Goal: Register for event/course

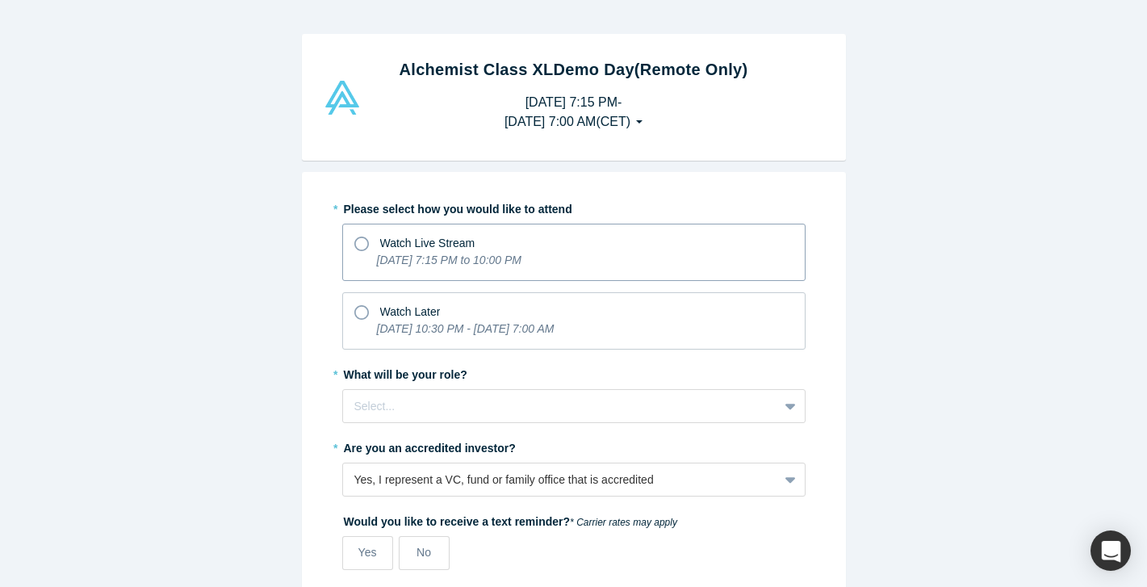
click at [364, 242] on icon at bounding box center [361, 244] width 15 height 15
click at [0, 0] on input "Watch Live Stream [DATE] 7:15 PM to 10:00 PM" at bounding box center [0, 0] width 0 height 0
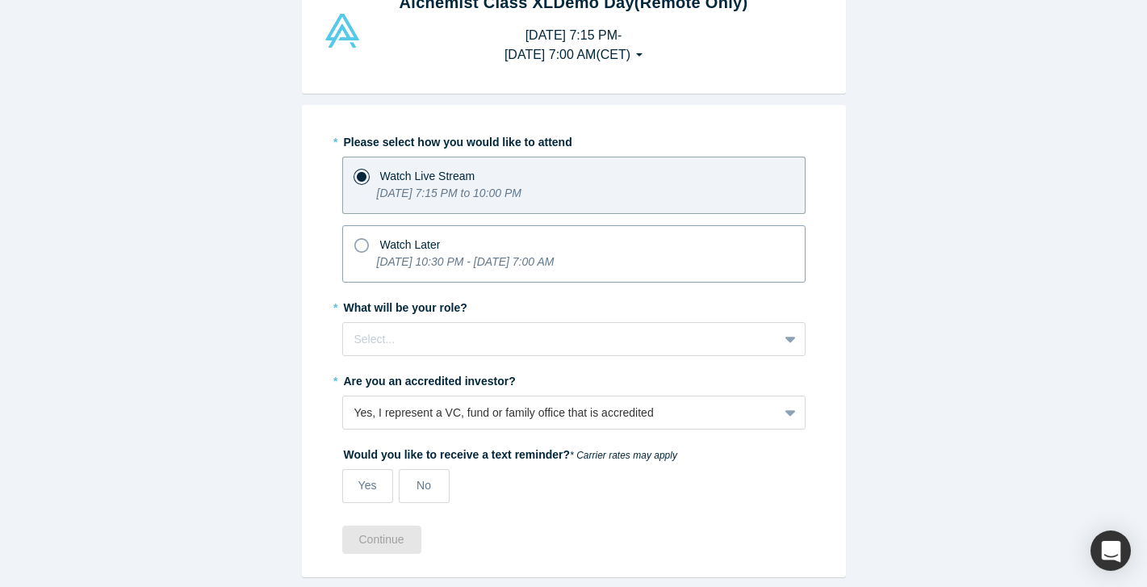
scroll to position [76, 0]
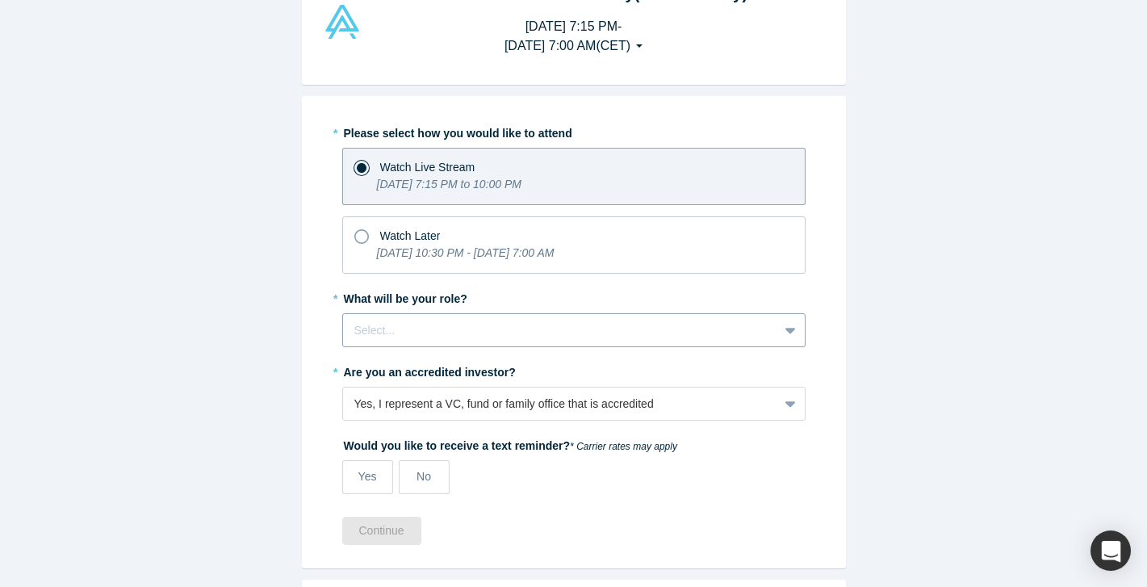
click at [437, 332] on div at bounding box center [560, 331] width 413 height 20
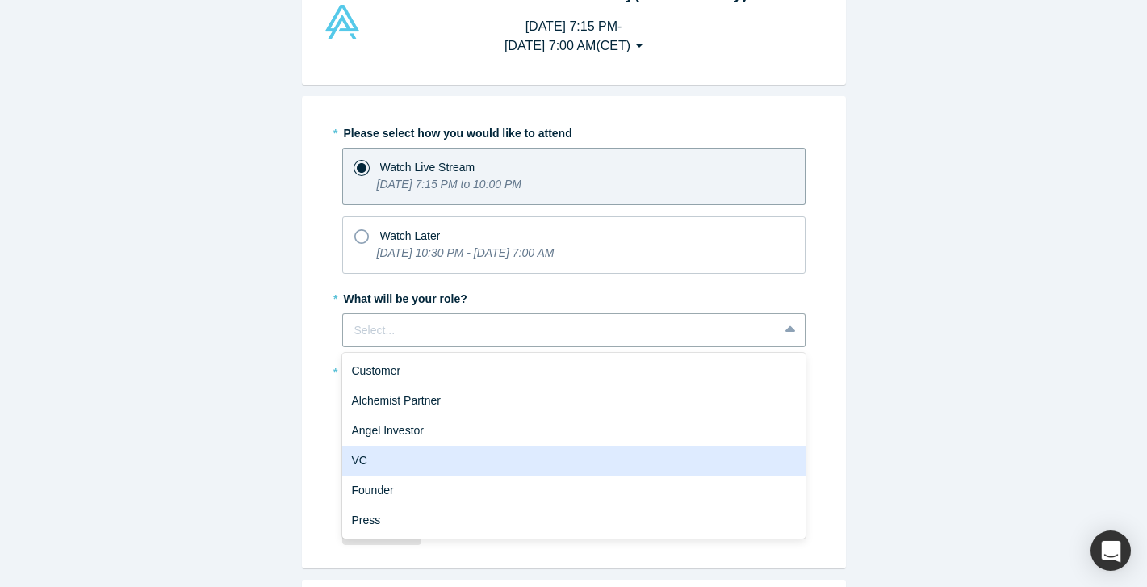
click at [444, 463] on div "VC" at bounding box center [573, 461] width 463 height 30
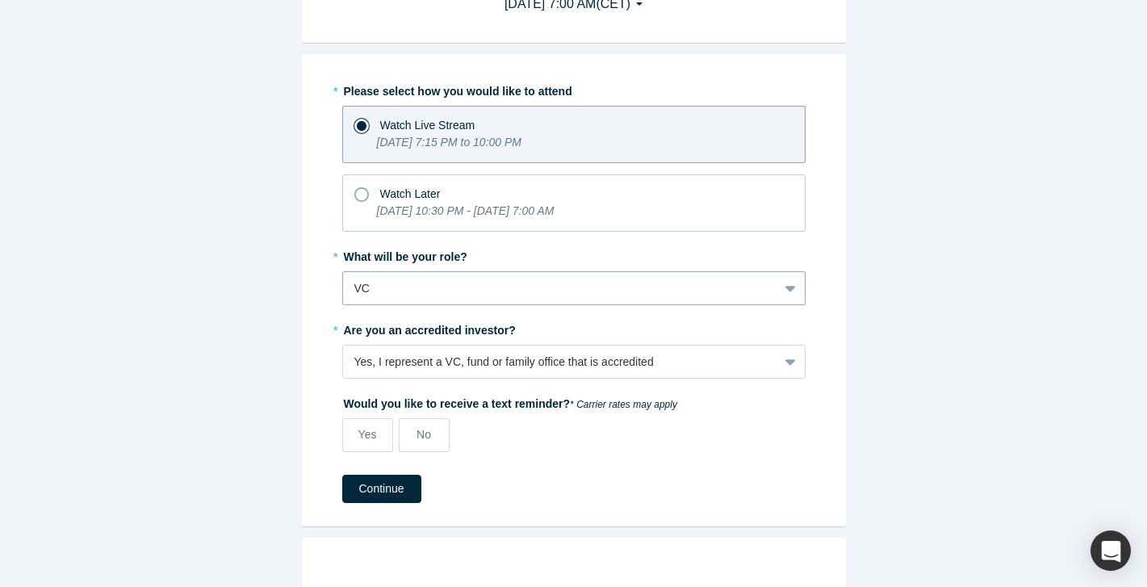
scroll to position [119, 0]
click at [360, 190] on icon at bounding box center [361, 193] width 15 height 15
click at [0, 0] on input "Watch Later [DATE] 10:30 PM - [DATE] 7:00 AM" at bounding box center [0, 0] width 0 height 0
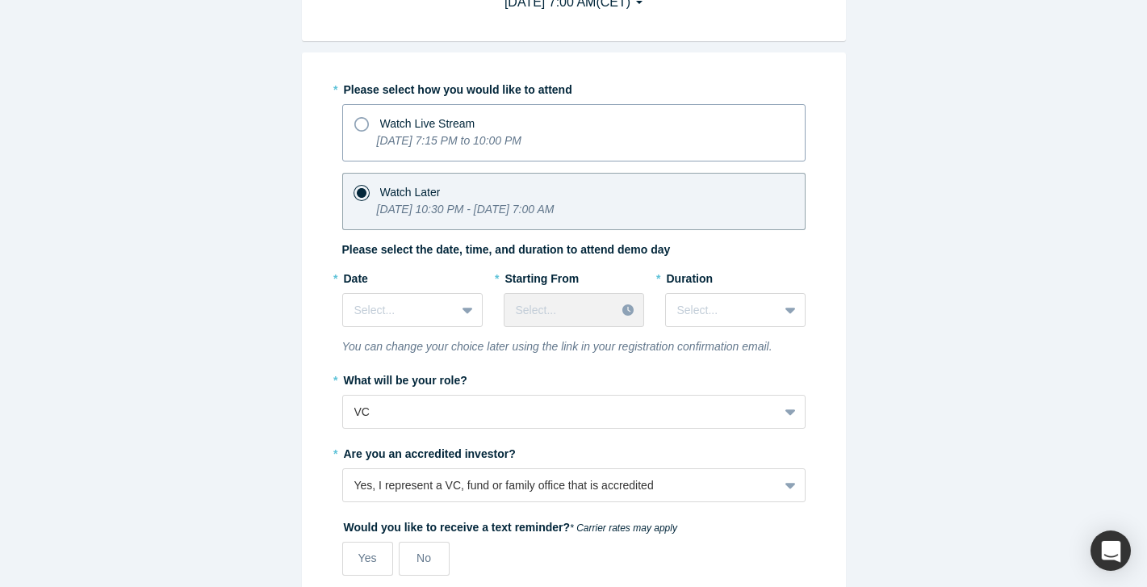
click at [363, 120] on icon at bounding box center [361, 124] width 15 height 15
click at [0, 0] on input "Watch Live Stream [DATE] 7:15 PM to 10:00 PM" at bounding box center [0, 0] width 0 height 0
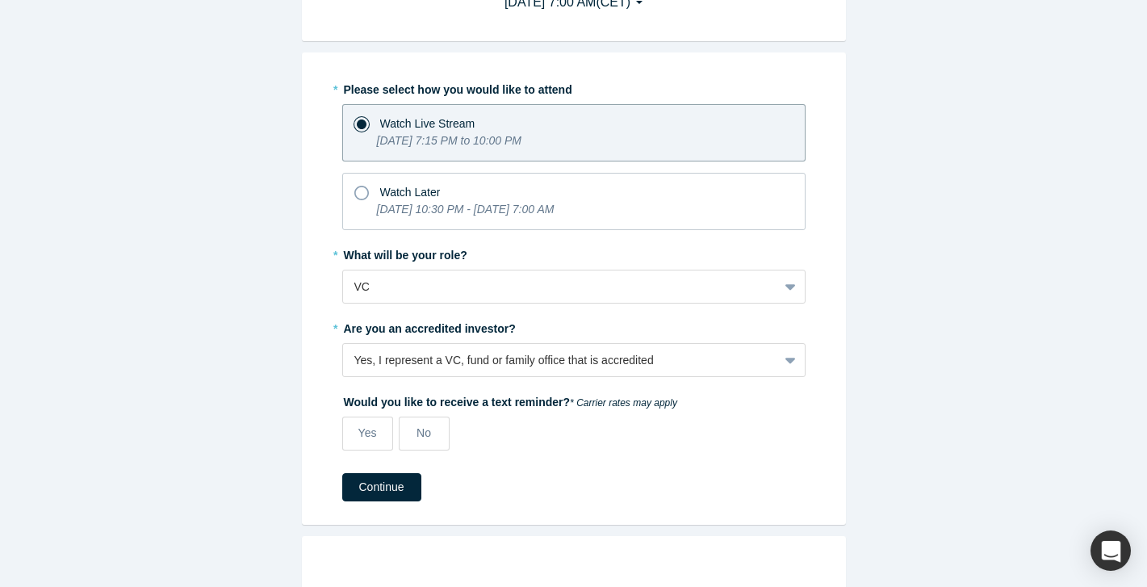
scroll to position [186, 0]
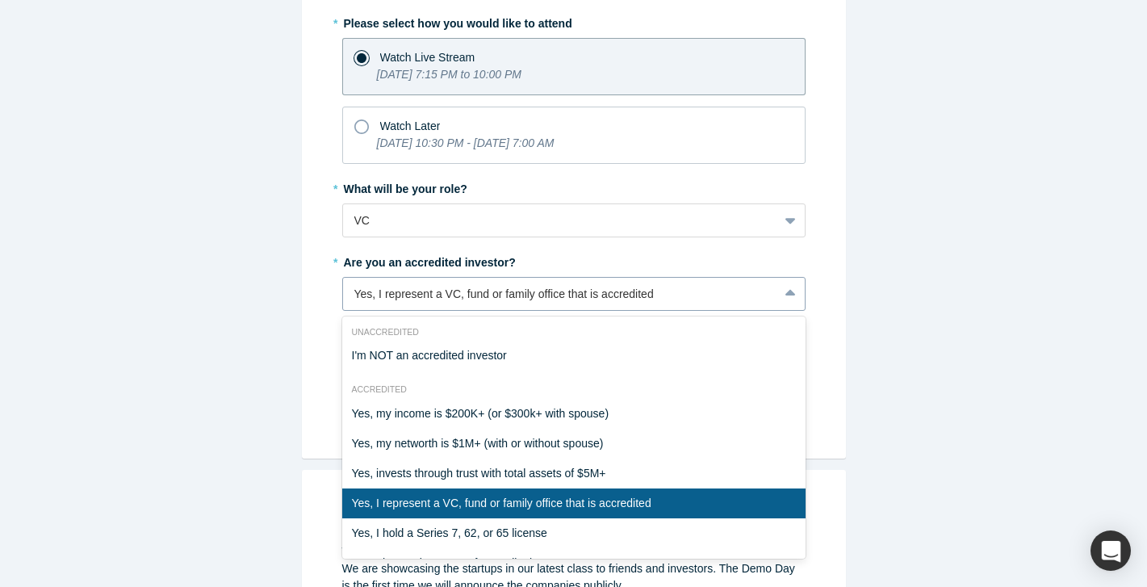
click at [591, 304] on div "Yes, I represent a VC, fund or family office that is accredited" at bounding box center [573, 294] width 463 height 34
click at [905, 275] on div "Alchemist Class XL Demo Day (Remote Only) [DATE] 7:15 PM - [DATE] 7:00 AM ( CET…" at bounding box center [573, 293] width 1147 height 587
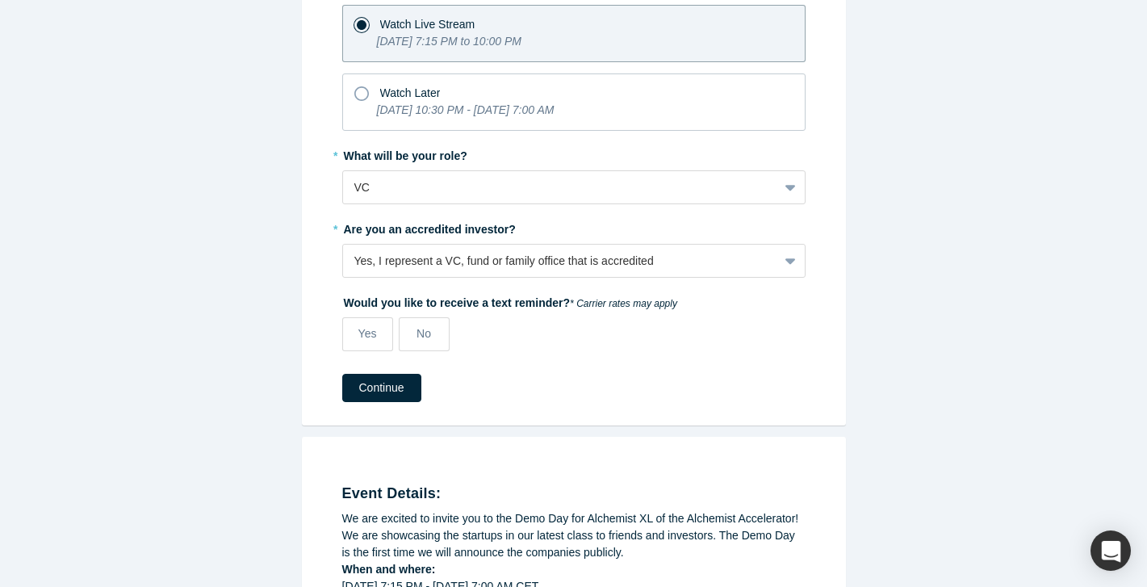
scroll to position [221, 0]
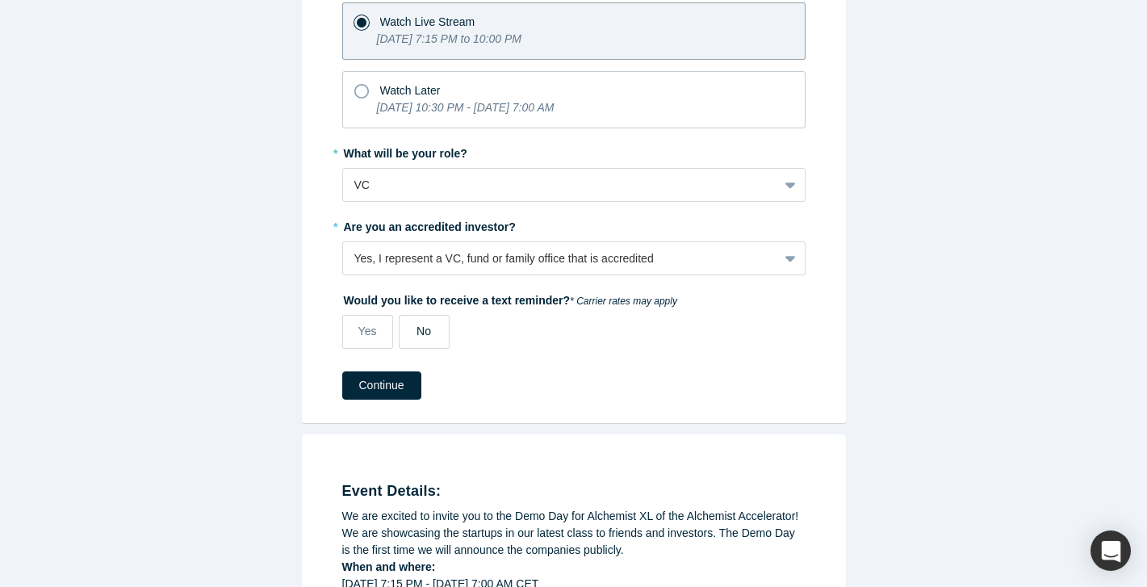
click at [430, 331] on span "No" at bounding box center [424, 331] width 15 height 13
click at [0, 0] on input "No" at bounding box center [0, 0] width 0 height 0
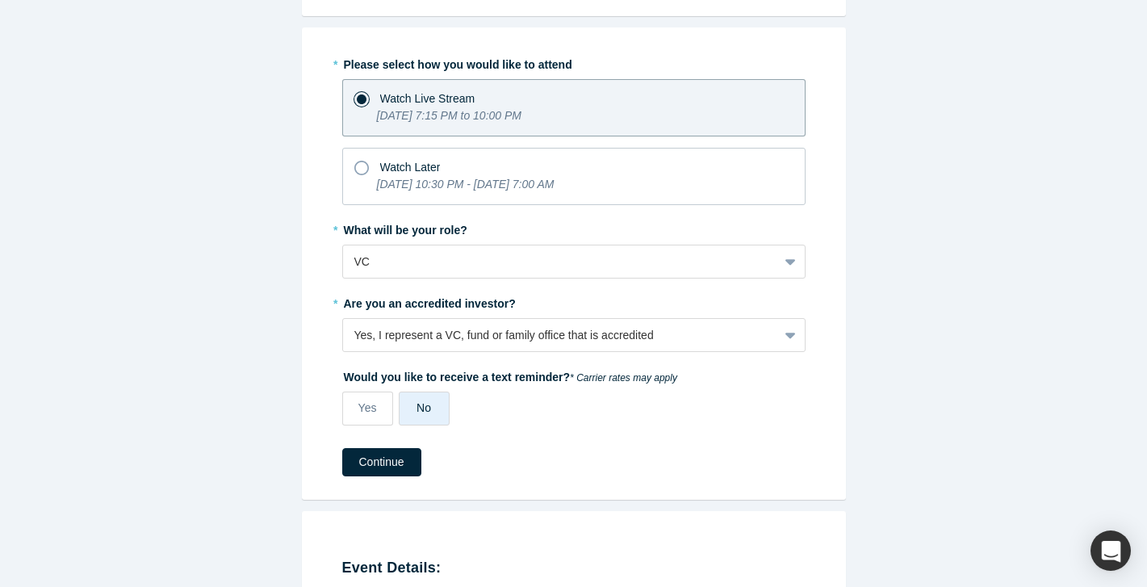
scroll to position [137, 0]
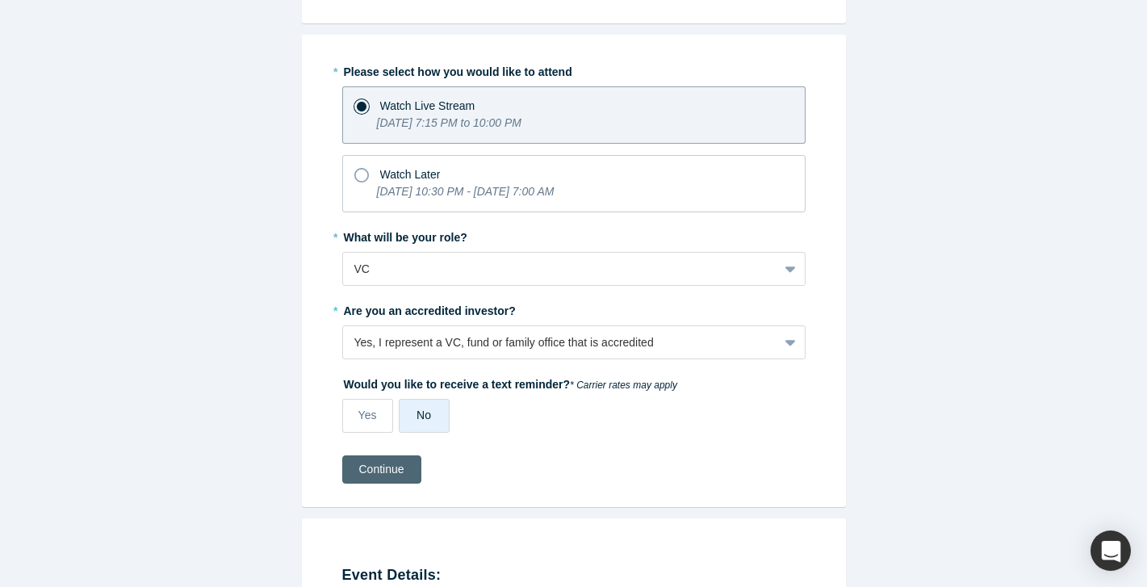
click at [377, 472] on button "Continue" at bounding box center [381, 469] width 79 height 28
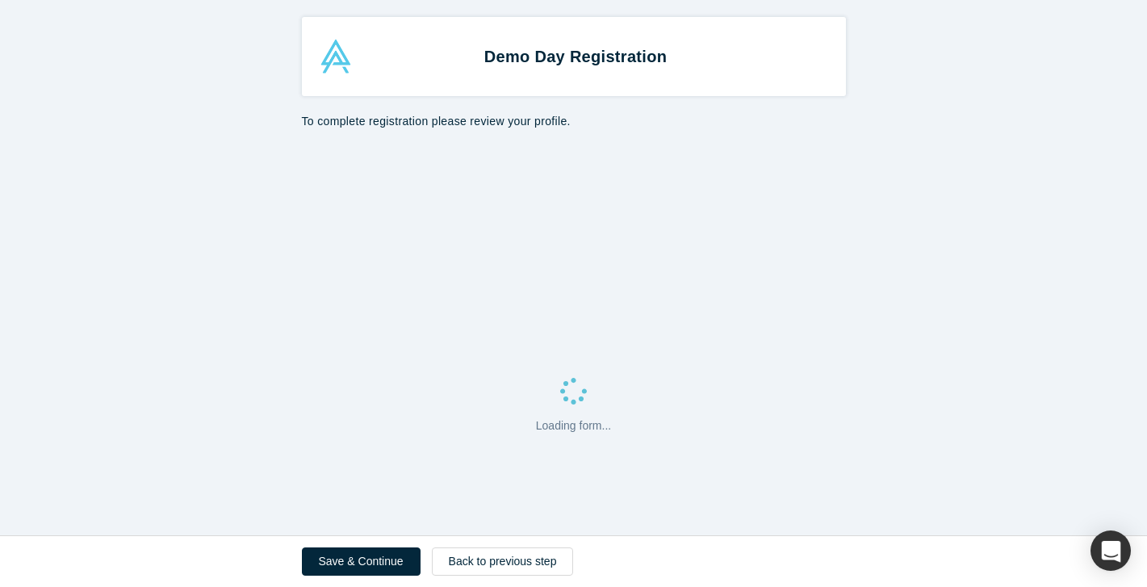
select select "GB"
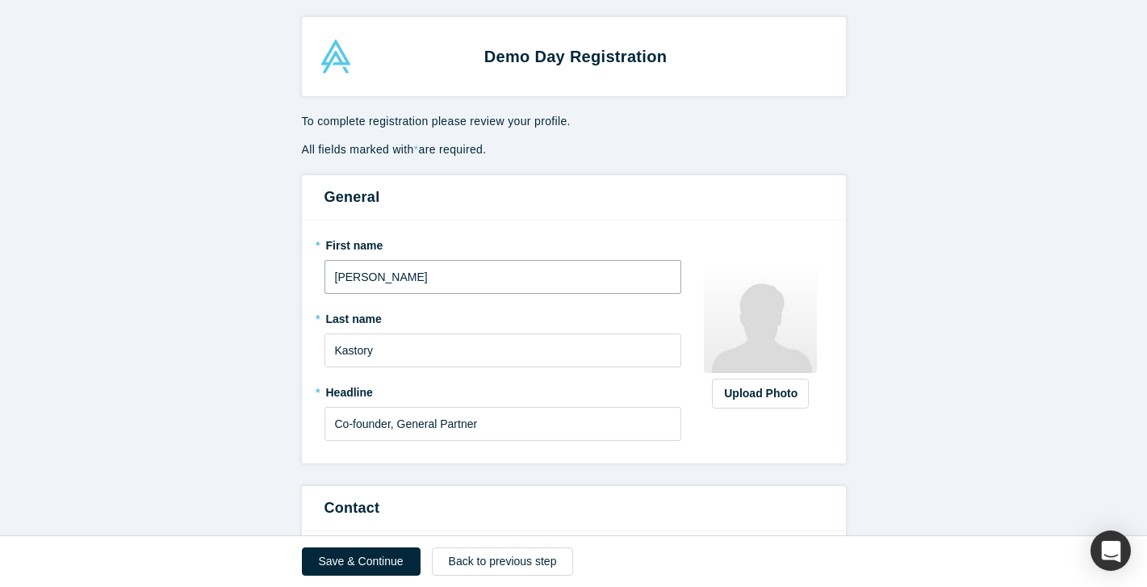
click at [437, 287] on input "[PERSON_NAME]" at bounding box center [504, 277] width 358 height 34
drag, startPoint x: 396, startPoint y: 280, endPoint x: 293, endPoint y: 279, distance: 102.5
type input "[PERSON_NAME]"
drag, startPoint x: 383, startPoint y: 354, endPoint x: 301, endPoint y: 351, distance: 81.6
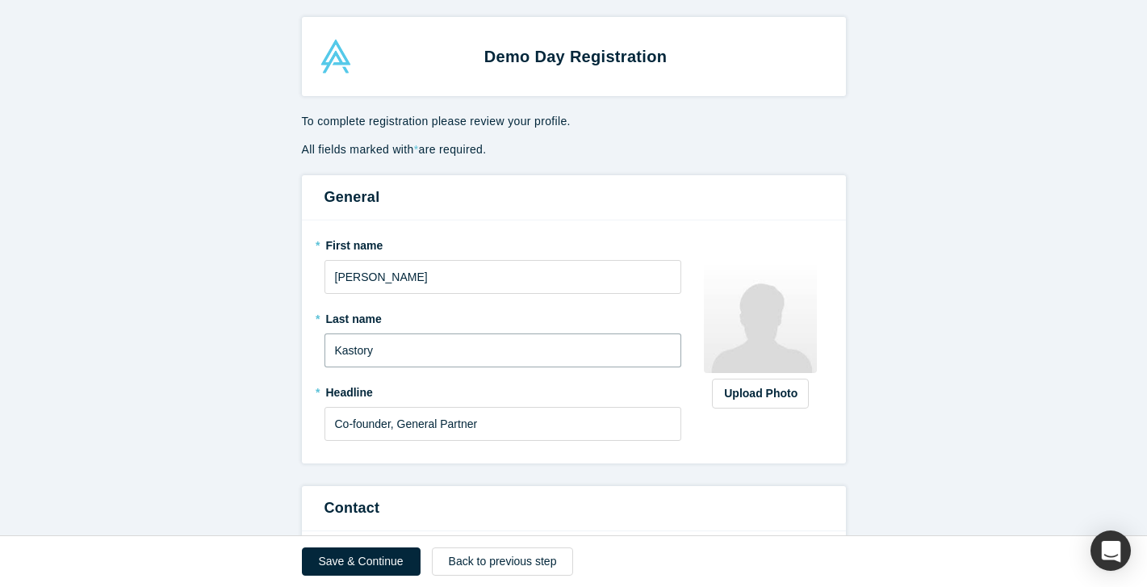
click at [302, 353] on div "* First name [PERSON_NAME] * Last name [PERSON_NAME] * Headline Co-founder, Gen…" at bounding box center [574, 341] width 544 height 243
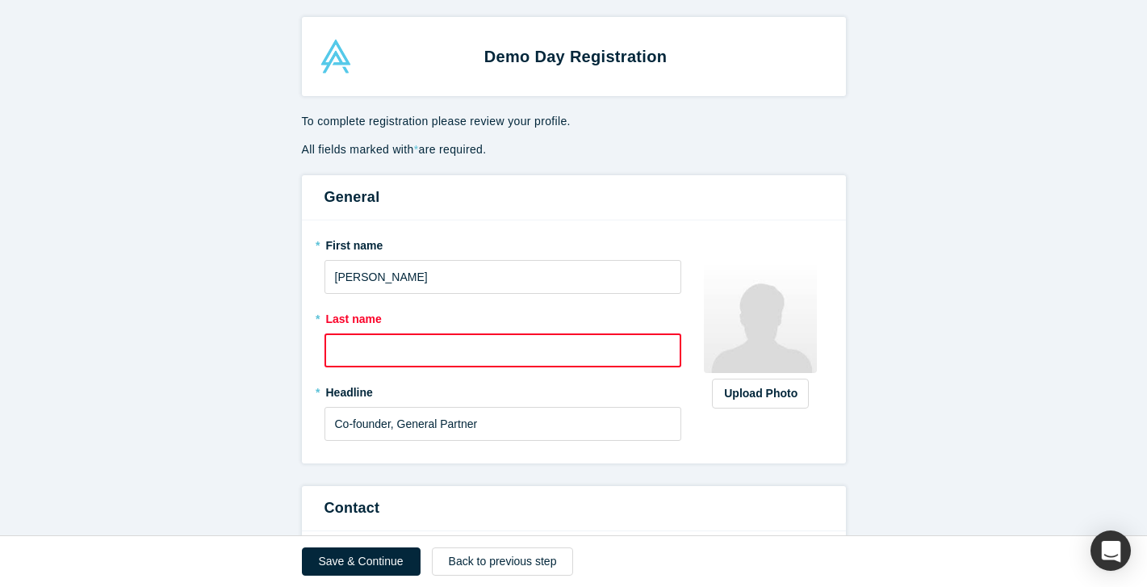
click at [369, 350] on input "text" at bounding box center [504, 350] width 358 height 34
type input "Habsburg-Lothringen"
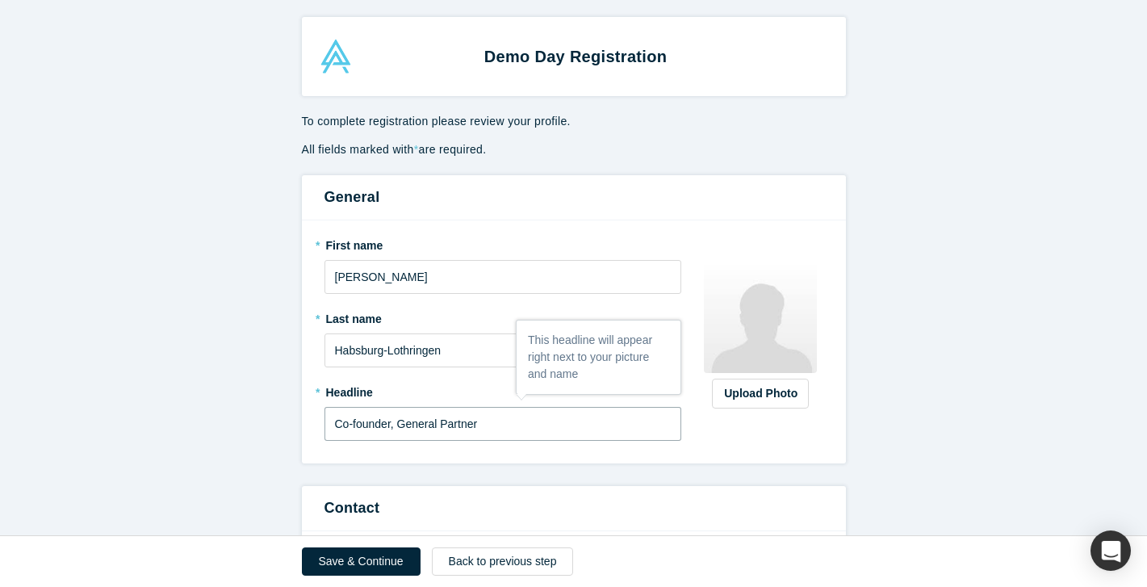
drag, startPoint x: 476, startPoint y: 426, endPoint x: 292, endPoint y: 423, distance: 184.1
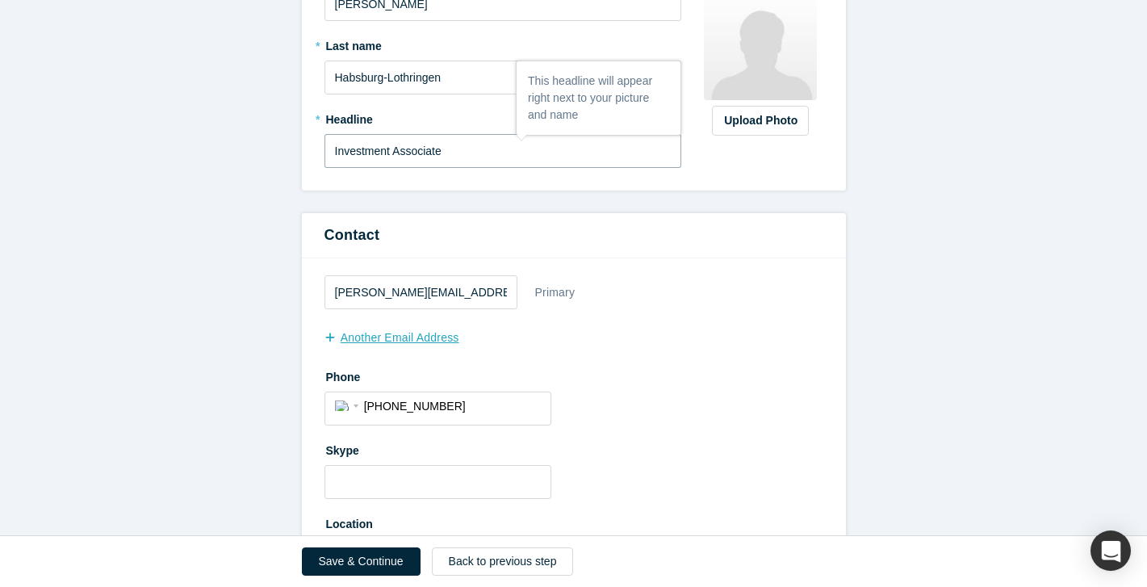
scroll to position [275, 0]
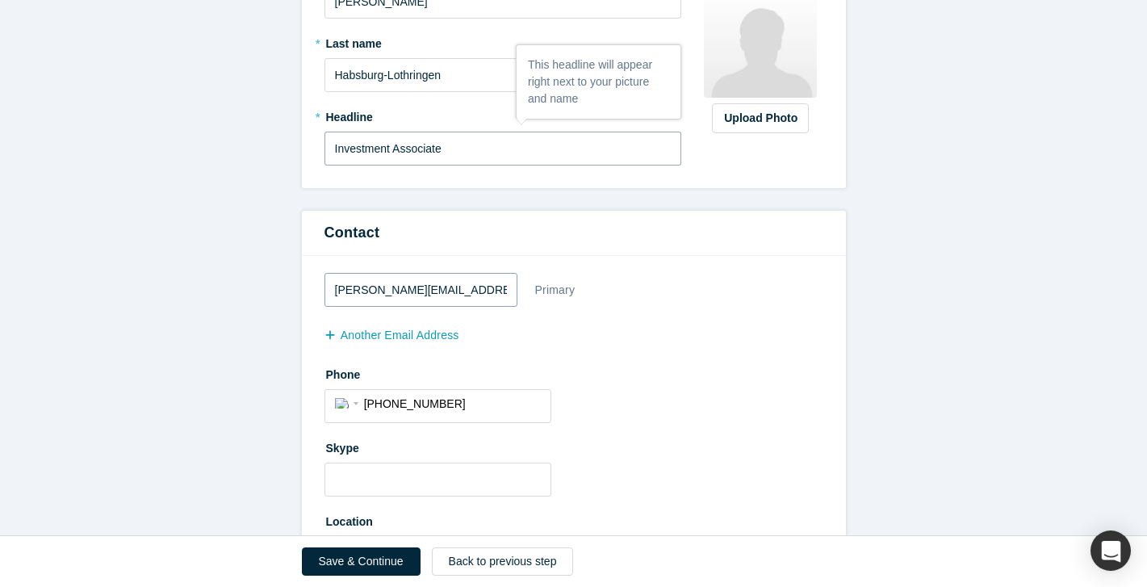
type input "Investment Associate"
click at [385, 298] on input "[PERSON_NAME][EMAIL_ADDRESS][DOMAIN_NAME]" at bounding box center [421, 290] width 193 height 34
drag, startPoint x: 381, startPoint y: 289, endPoint x: 310, endPoint y: 285, distance: 71.2
click at [308, 284] on div "[PERSON_NAME][EMAIL_ADDRESS][DOMAIN_NAME] Primary another Email Address Phone I…" at bounding box center [574, 424] width 544 height 337
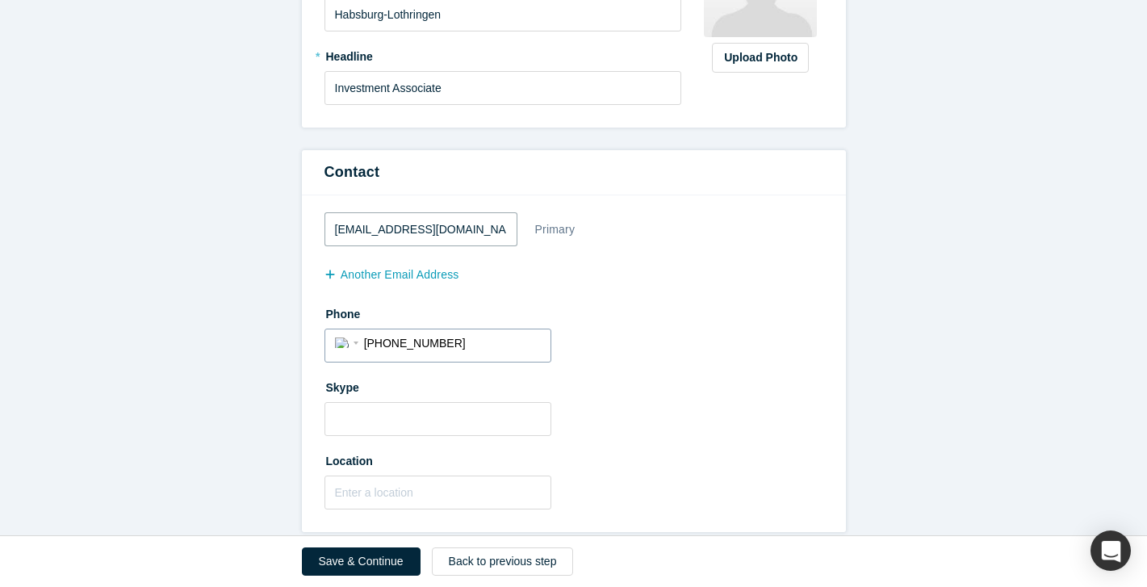
type input "[EMAIL_ADDRESS][DOMAIN_NAME]"
drag, startPoint x: 464, startPoint y: 342, endPoint x: 361, endPoint y: 340, distance: 103.4
click at [361, 340] on div "International [GEOGRAPHIC_DATA] [GEOGRAPHIC_DATA] [GEOGRAPHIC_DATA] [GEOGRAPHIC…" at bounding box center [438, 342] width 206 height 26
select select "Country"
type input "+3"
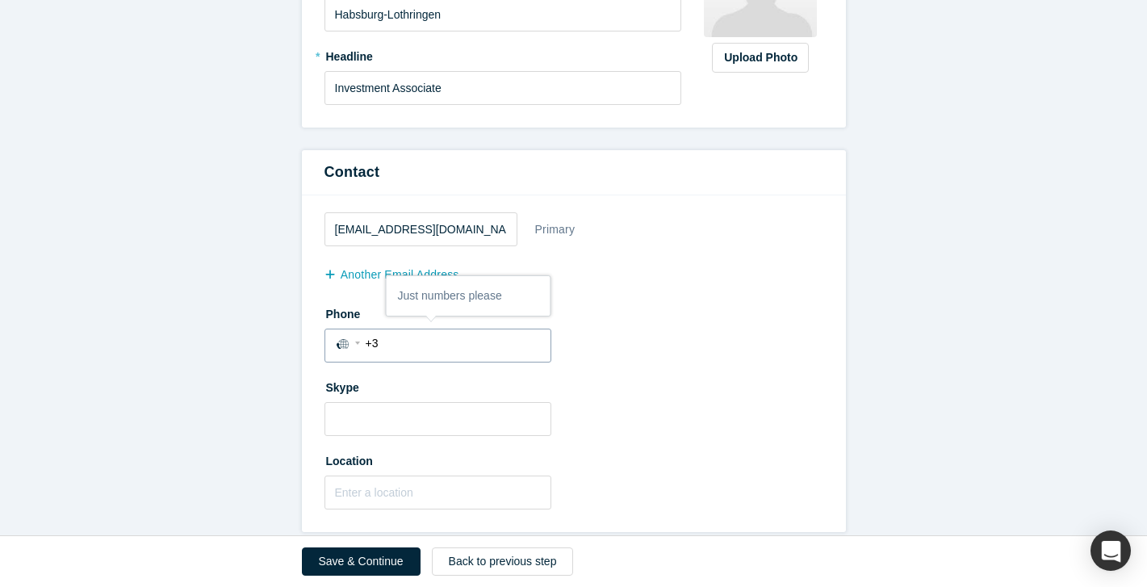
select select "HU"
type input "[PHONE_NUMBER]"
click at [640, 354] on div "Phone International [GEOGRAPHIC_DATA] [GEOGRAPHIC_DATA] [GEOGRAPHIC_DATA] [GEOG…" at bounding box center [574, 331] width 499 height 62
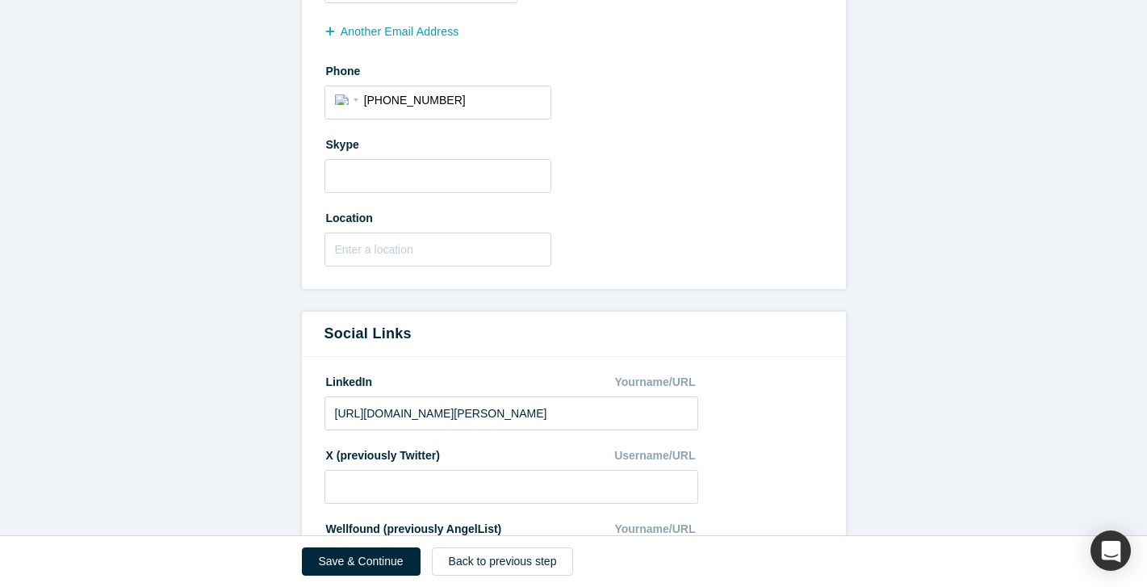
scroll to position [665, 0]
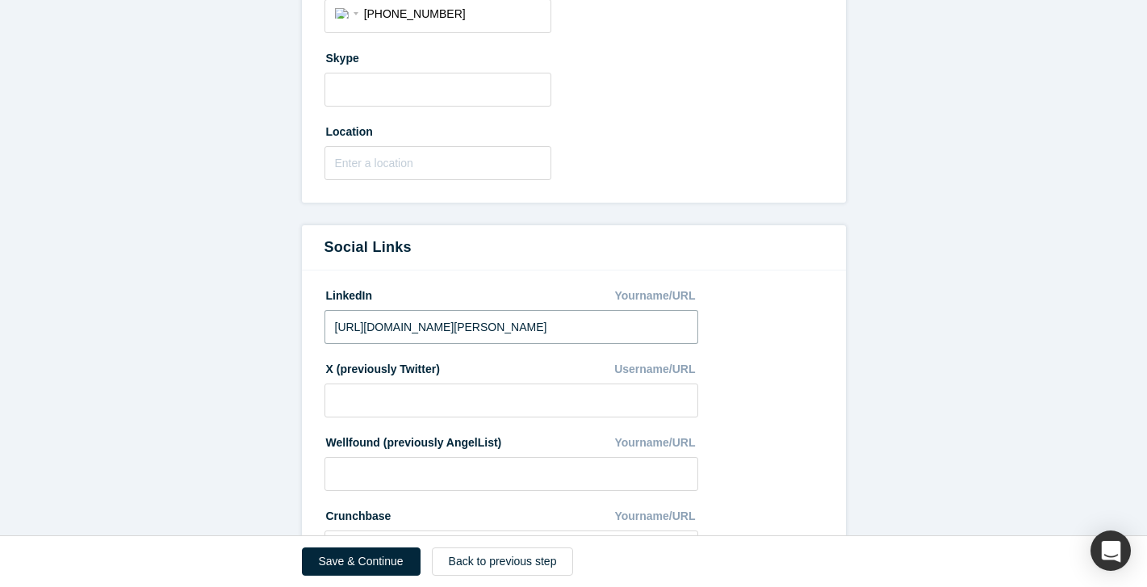
click at [449, 321] on input "[URL][DOMAIN_NAME][PERSON_NAME]" at bounding box center [512, 327] width 375 height 34
paste input "[DOMAIN_NAME][URL]"
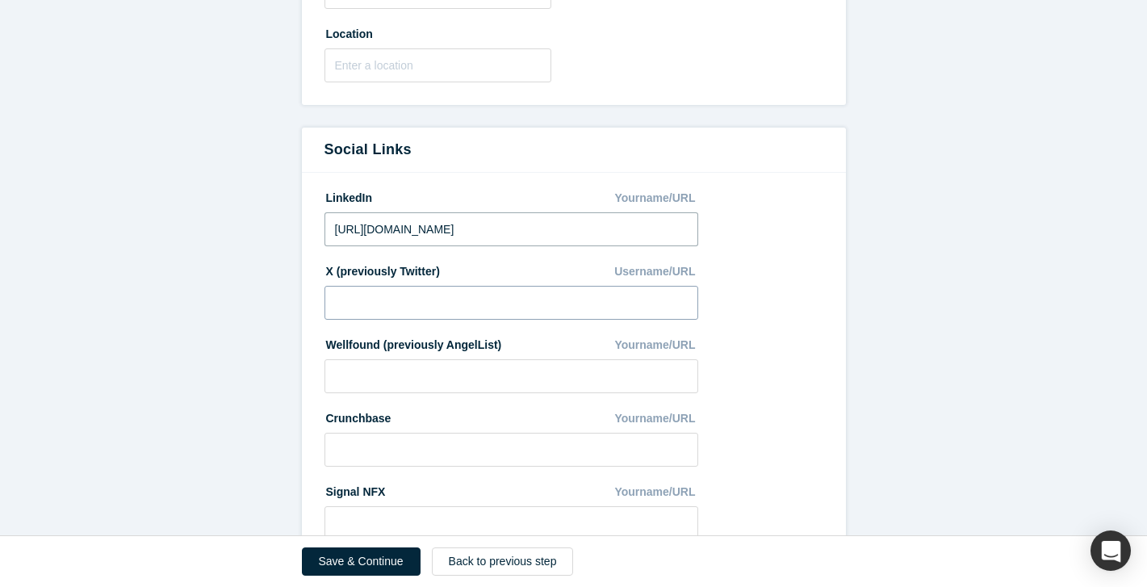
scroll to position [782, 0]
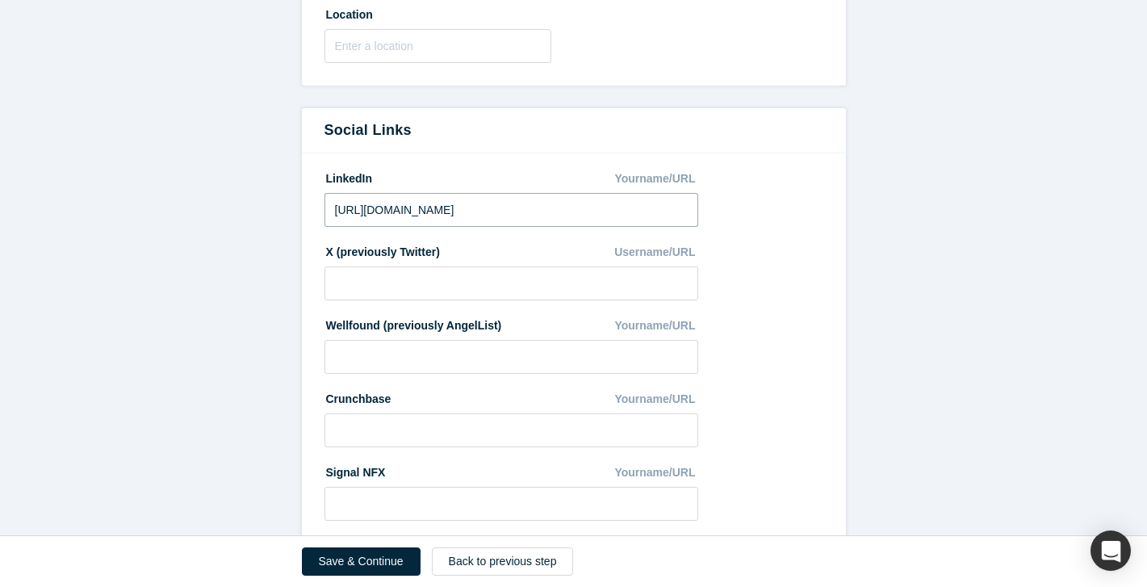
type input "[URL][DOMAIN_NAME]"
click at [802, 262] on fieldset "LinkedIn Yourname/URL [URL][DOMAIN_NAME] X (previously Twitter) Username/URL We…" at bounding box center [574, 385] width 499 height 441
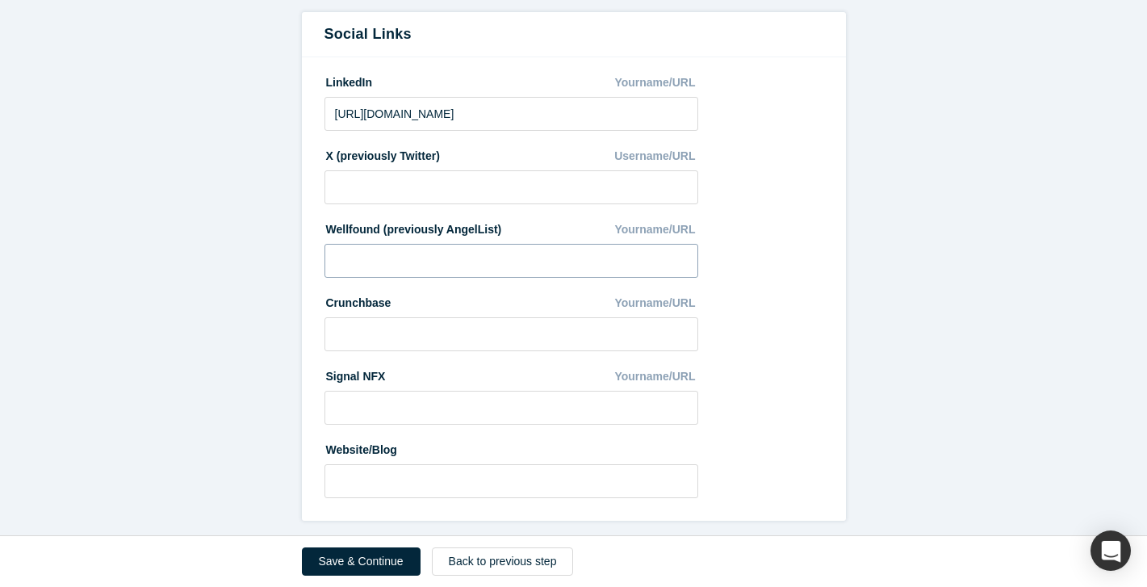
scroll to position [887, 0]
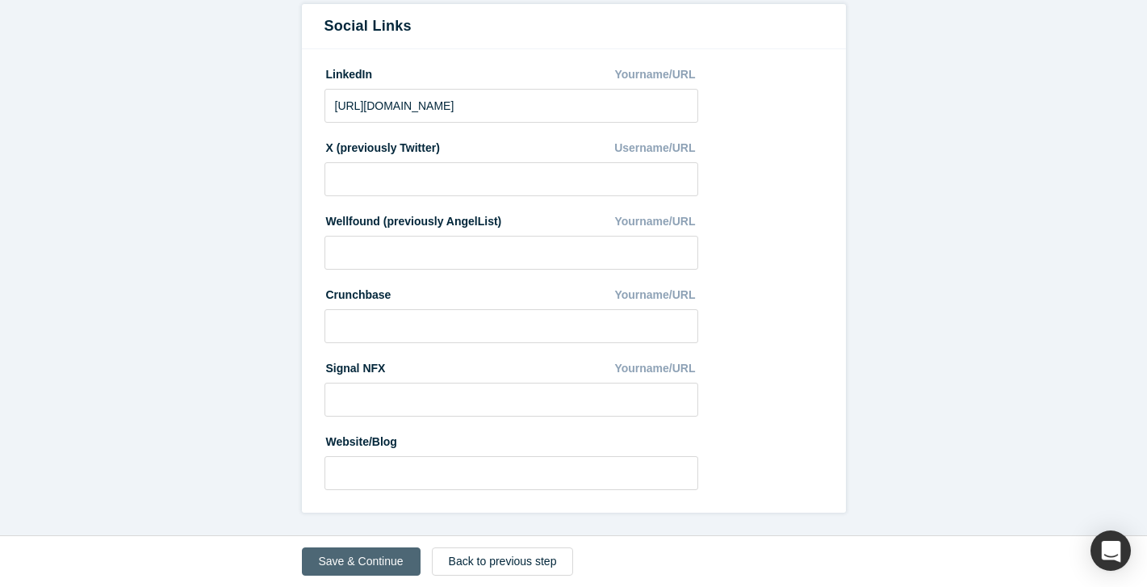
click at [378, 558] on button "Save & Continue" at bounding box center [361, 561] width 119 height 28
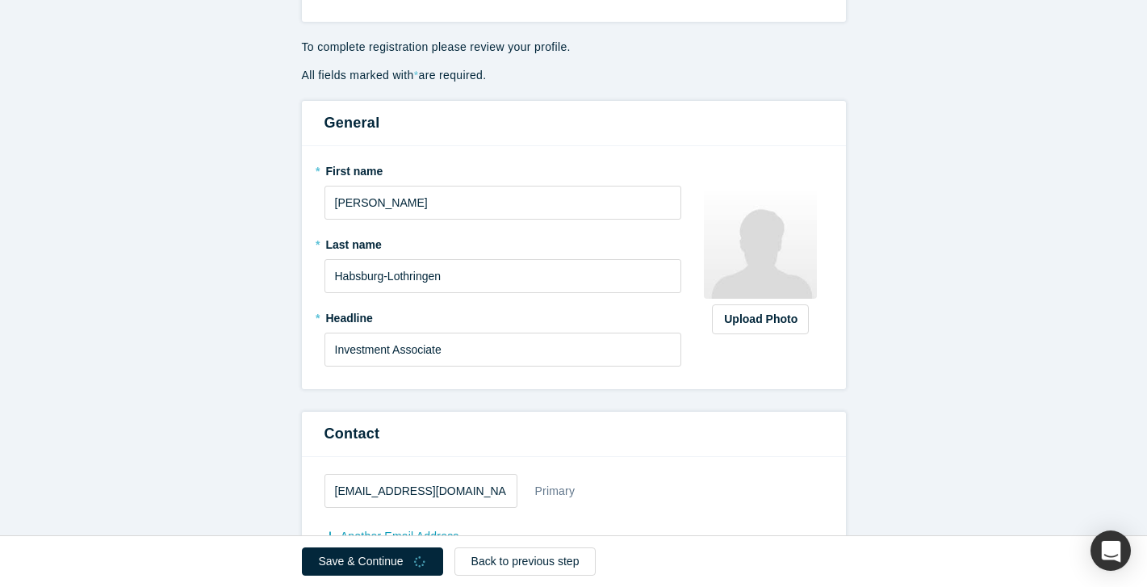
scroll to position [0, 0]
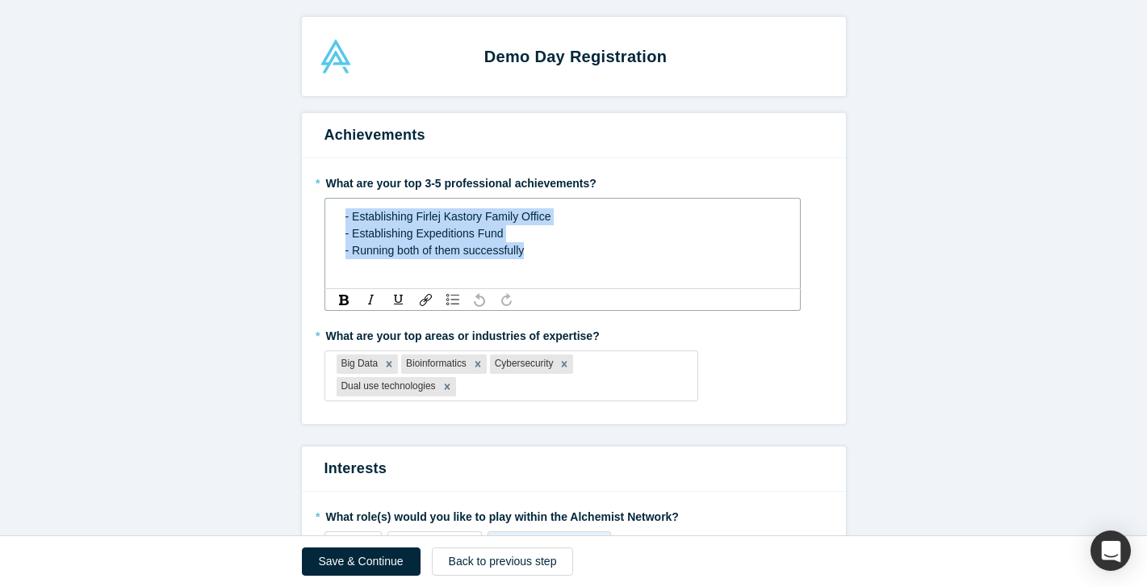
drag, startPoint x: 534, startPoint y: 249, endPoint x: 312, endPoint y: 192, distance: 229.3
click at [312, 192] on div "* What are your top 3-5 professional achievements? - Establishing Firlej Kastor…" at bounding box center [574, 291] width 544 height 266
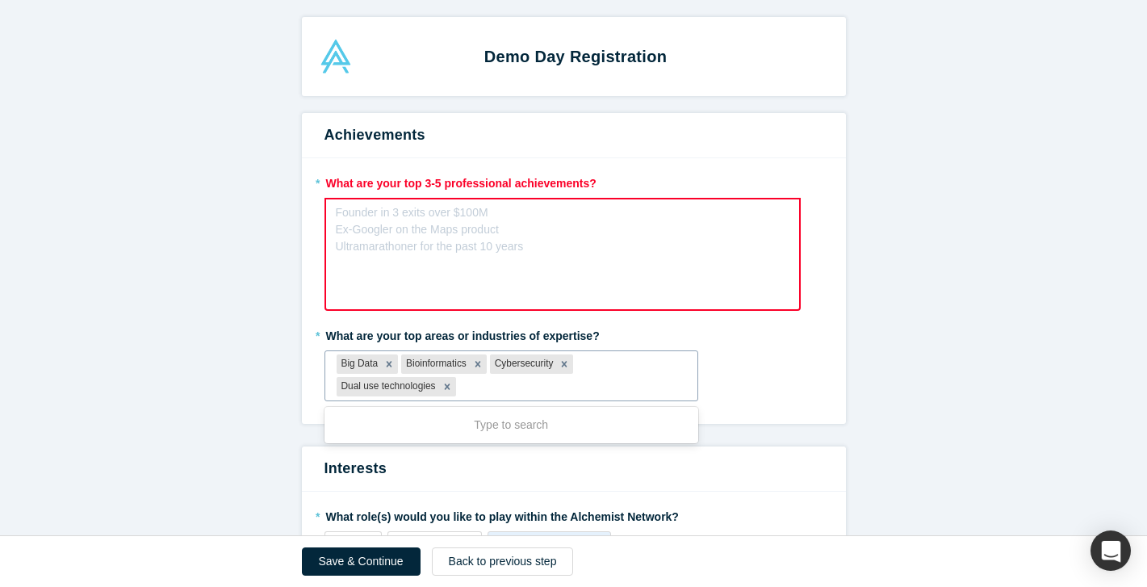
click at [487, 390] on div at bounding box center [572, 387] width 227 height 20
click at [479, 360] on icon "Remove Bioinformatics" at bounding box center [477, 363] width 11 height 11
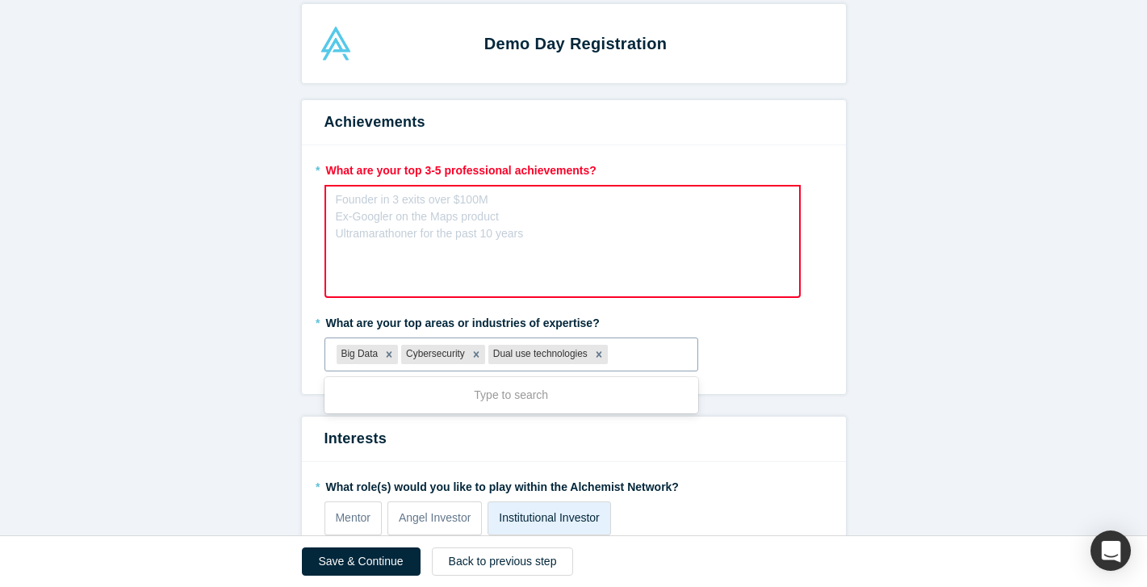
scroll to position [17, 0]
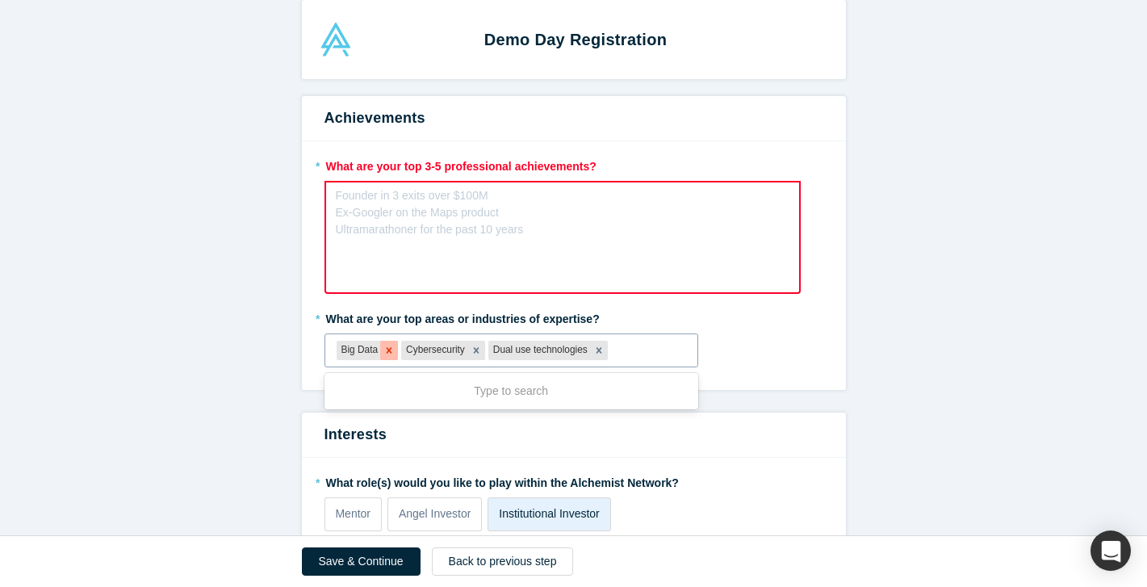
click at [385, 346] on icon "Remove Big Data" at bounding box center [389, 350] width 11 height 11
type input "defe"
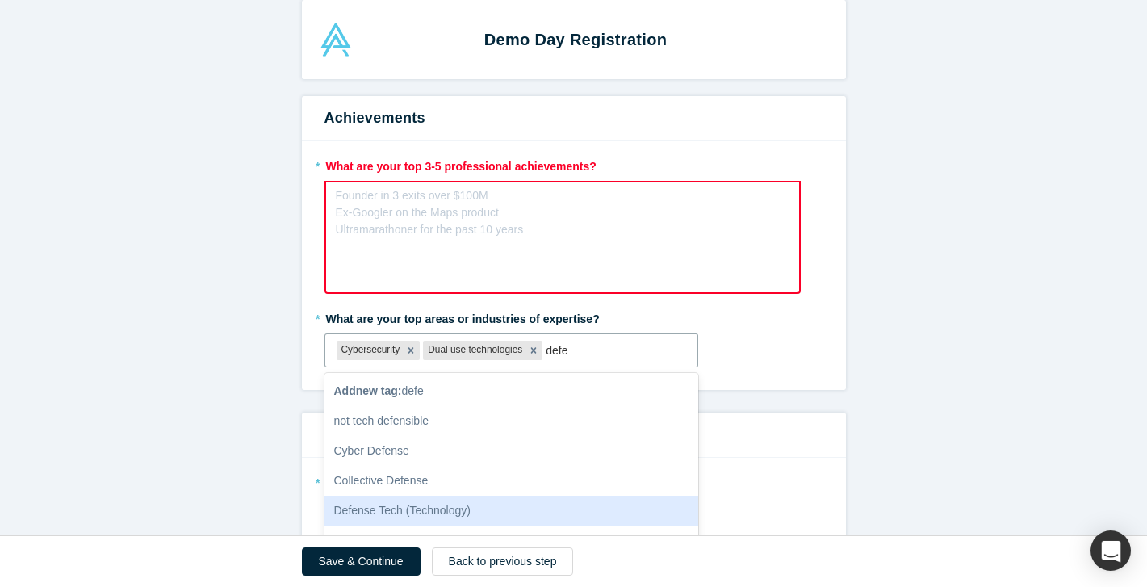
click at [493, 512] on div "Defense Tech (Technology)" at bounding box center [512, 511] width 375 height 30
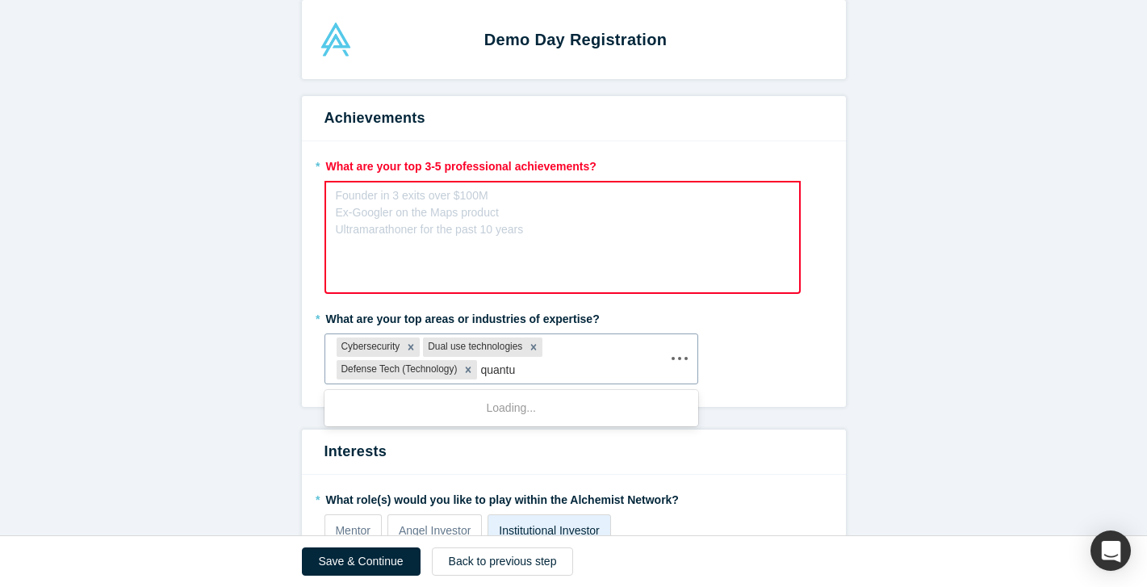
type input "quantum"
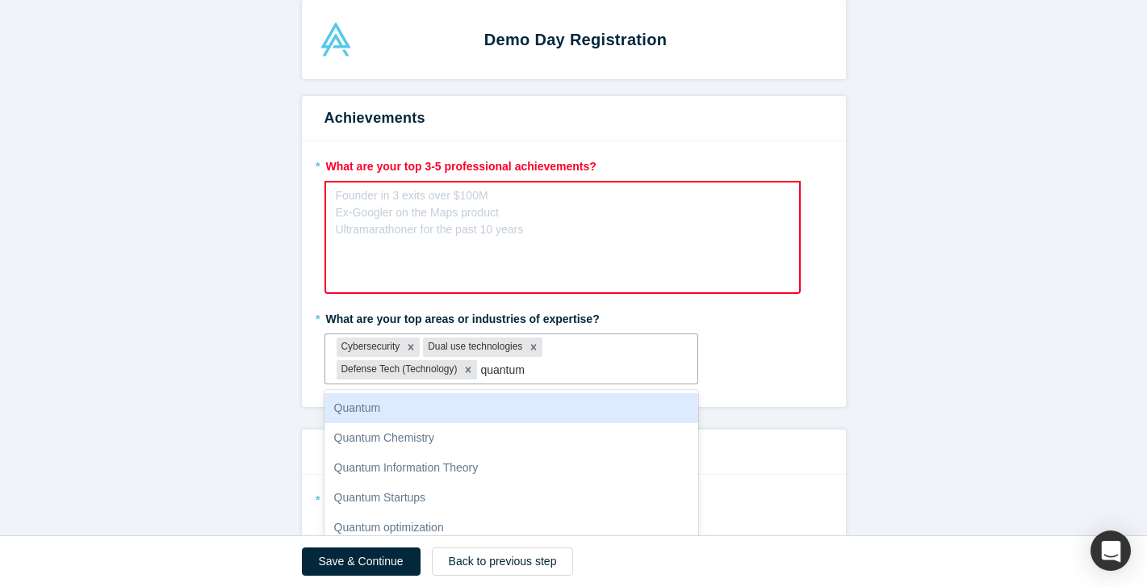
click at [505, 403] on div "Quantum" at bounding box center [512, 408] width 375 height 30
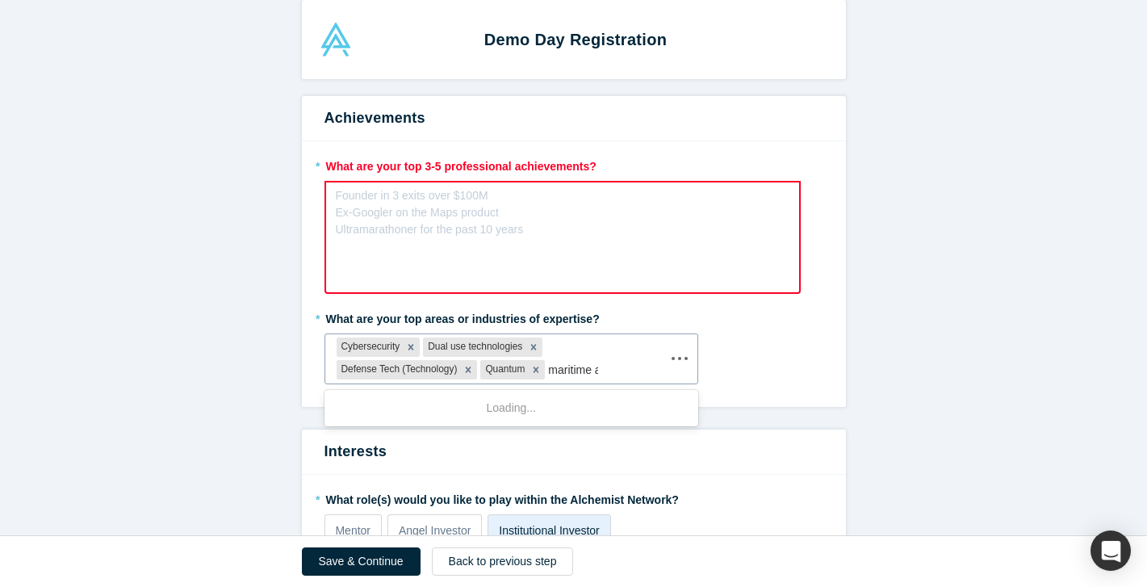
type input "maritime au"
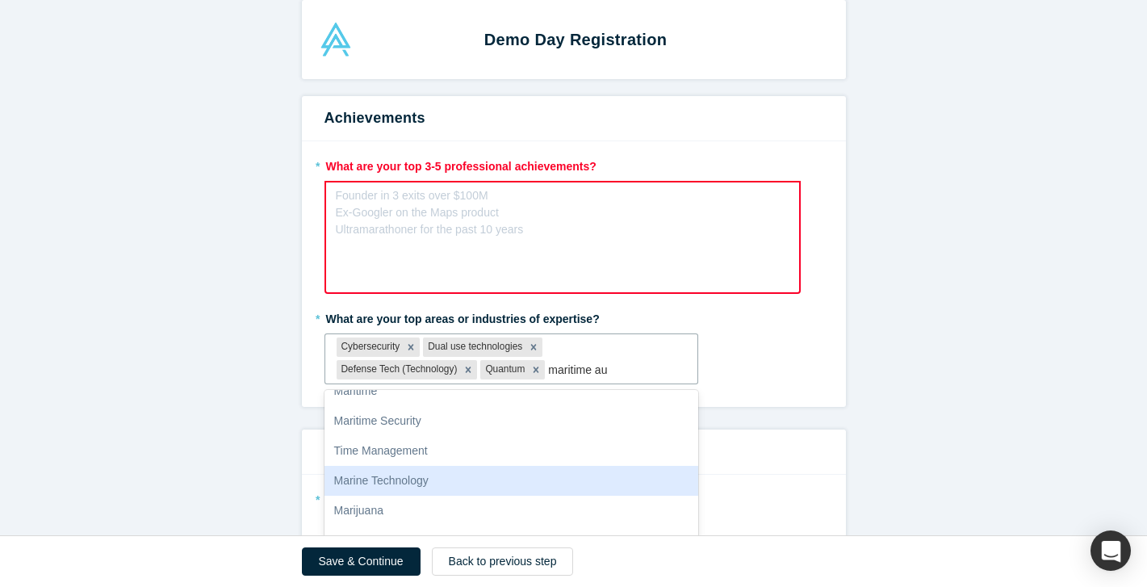
scroll to position [63, 0]
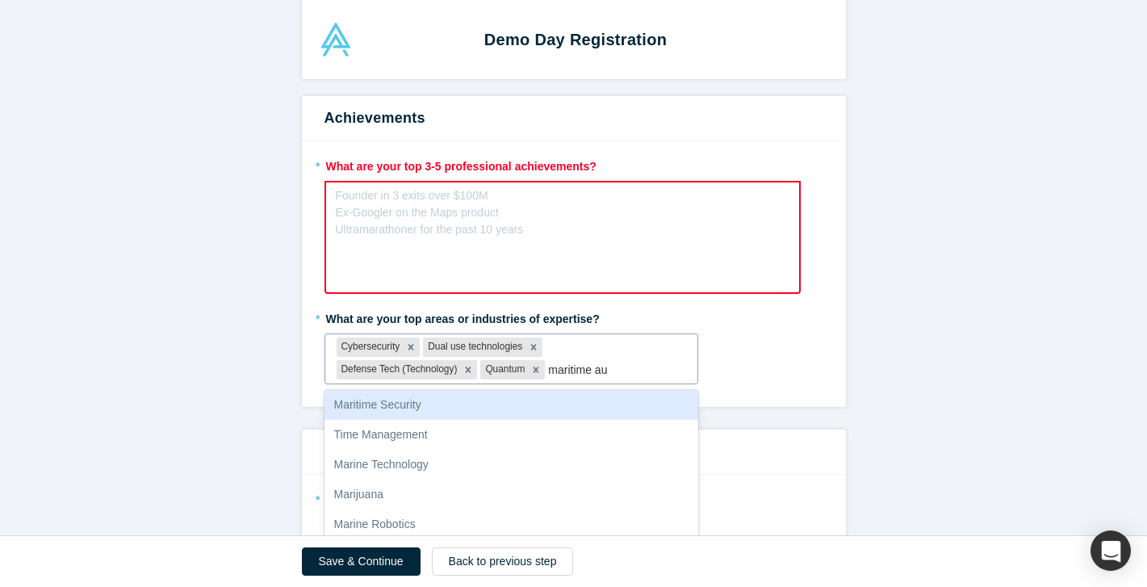
drag, startPoint x: 609, startPoint y: 369, endPoint x: 546, endPoint y: 367, distance: 63.0
click at [546, 367] on div "Cybersecurity Dual use technologies Defense Tech (Technology) Quantum maritime …" at bounding box center [511, 358] width 373 height 49
click at [672, 402] on div "Maritime Security" at bounding box center [512, 405] width 375 height 30
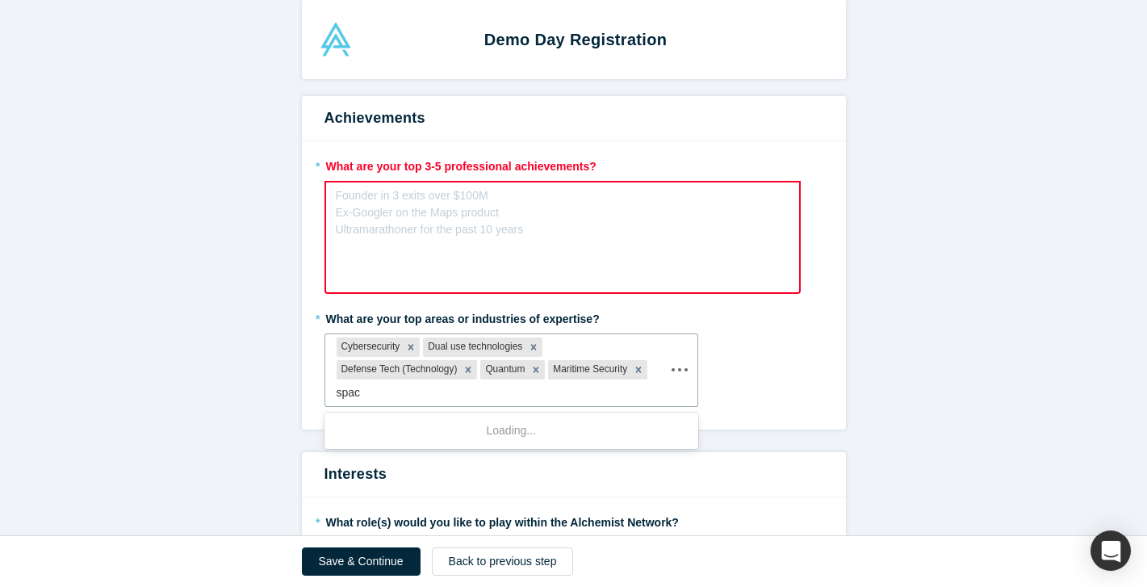
type input "space"
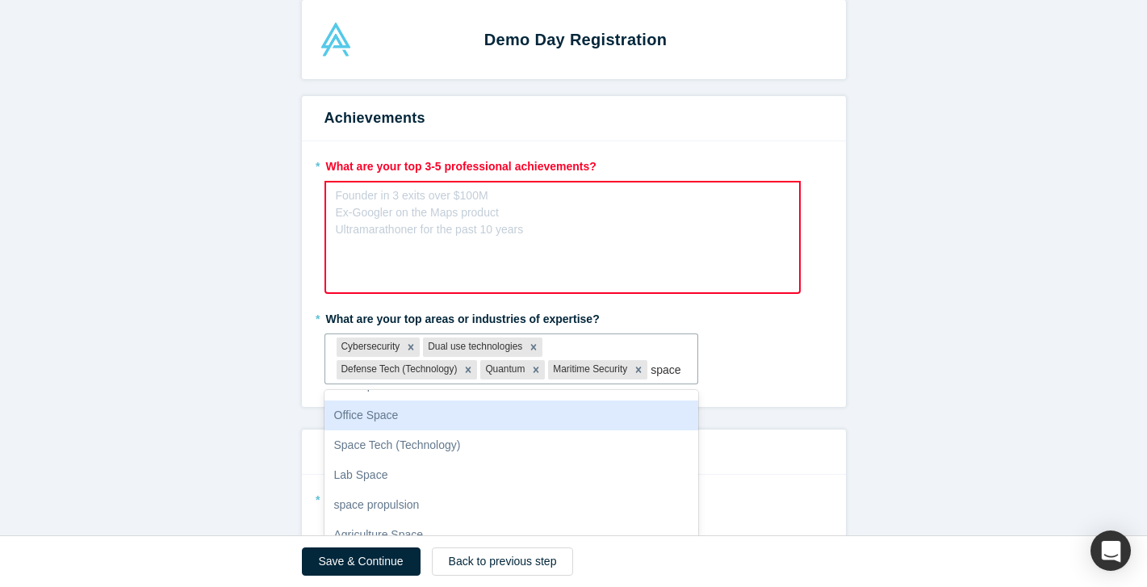
scroll to position [234, 0]
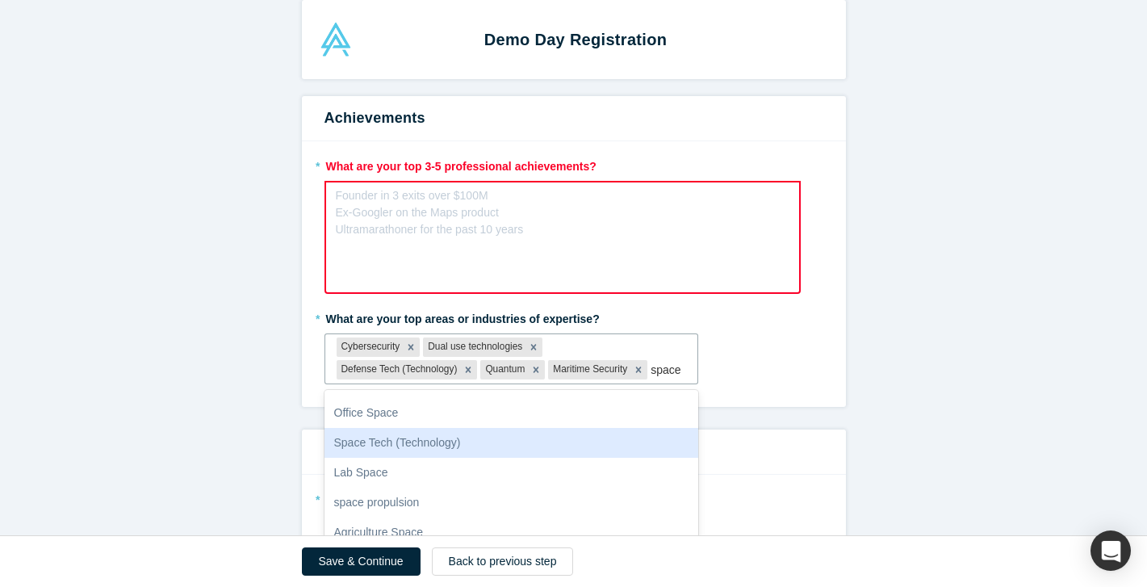
click at [564, 437] on div "Space Tech (Technology)" at bounding box center [512, 443] width 375 height 30
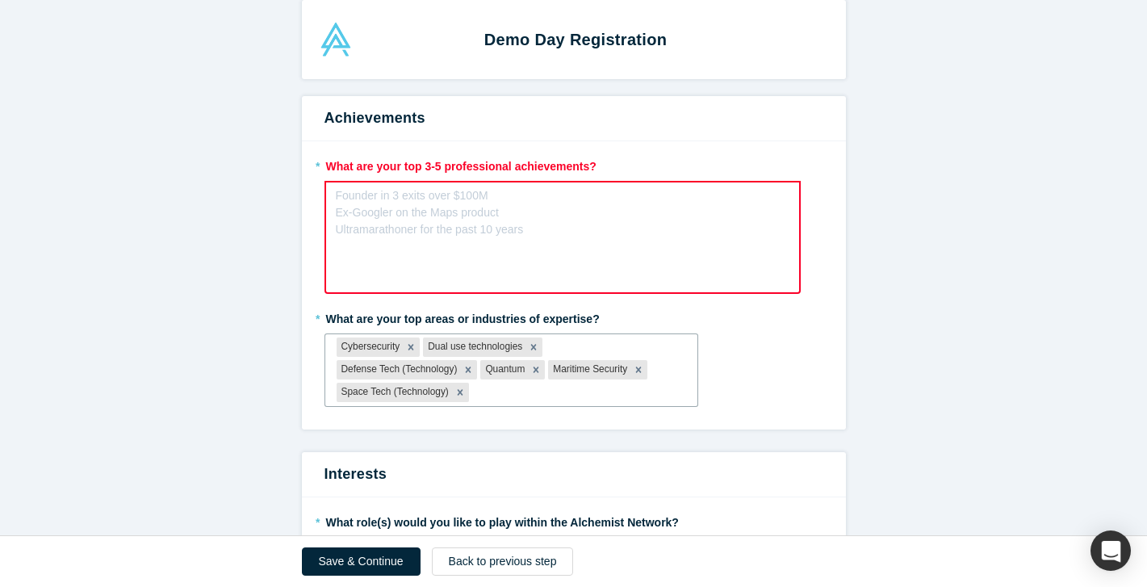
click at [441, 212] on div "rdw-editor" at bounding box center [563, 200] width 453 height 27
click at [372, 192] on div "rdw-editor" at bounding box center [563, 200] width 434 height 17
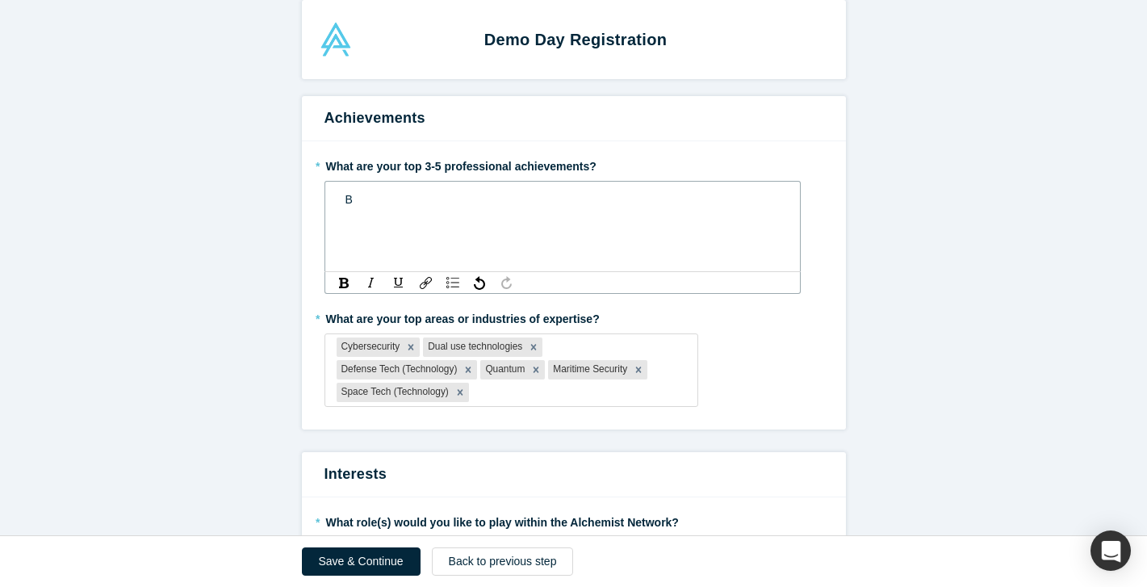
scroll to position [16, 0]
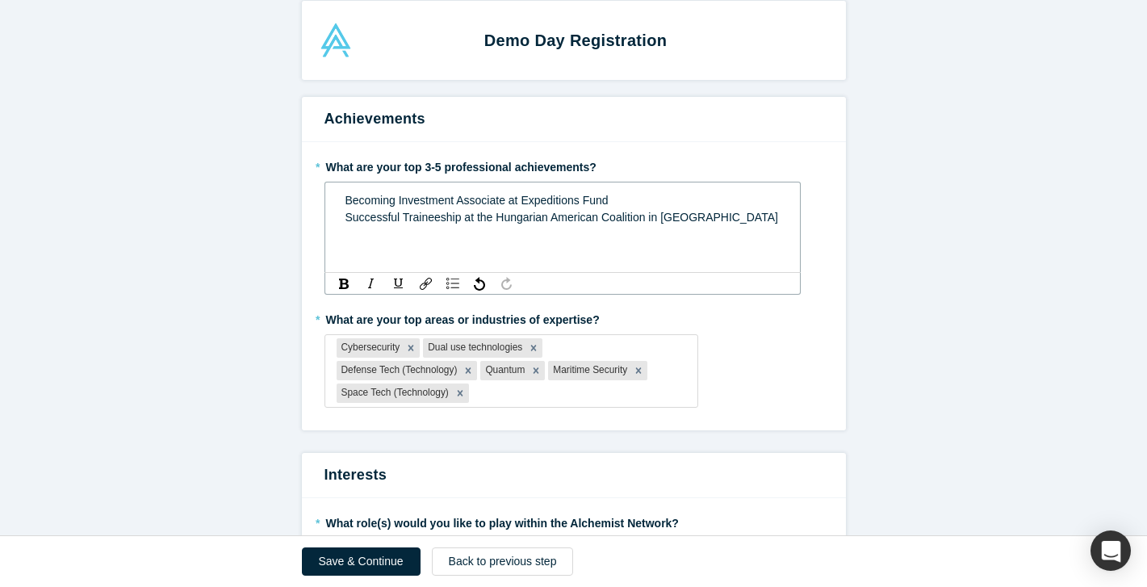
click at [624, 199] on div "Becoming Investment Associate at Expeditions Fund" at bounding box center [563, 200] width 435 height 17
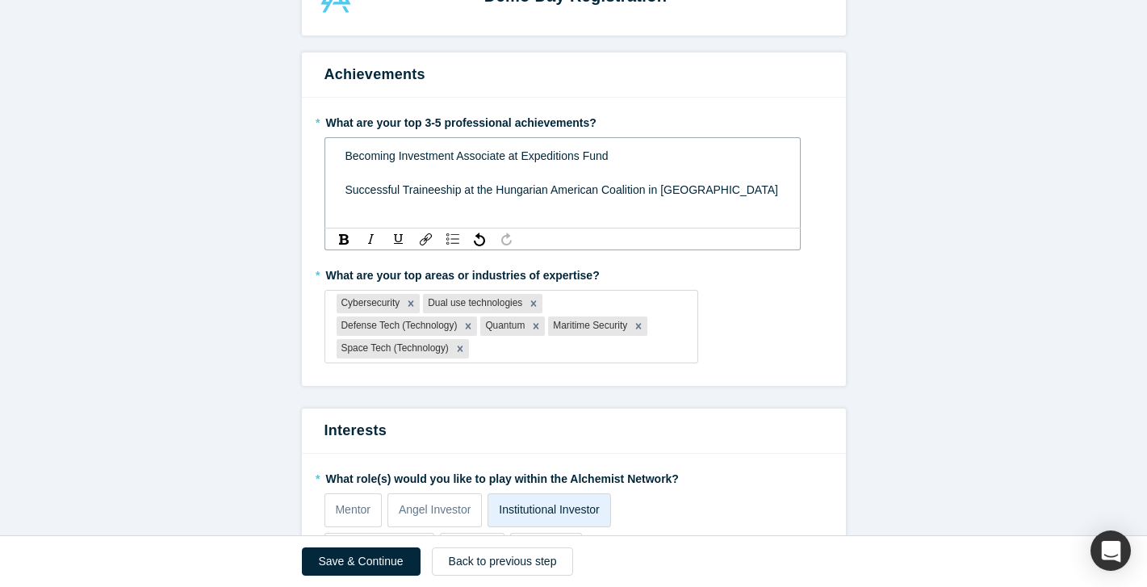
scroll to position [63, 0]
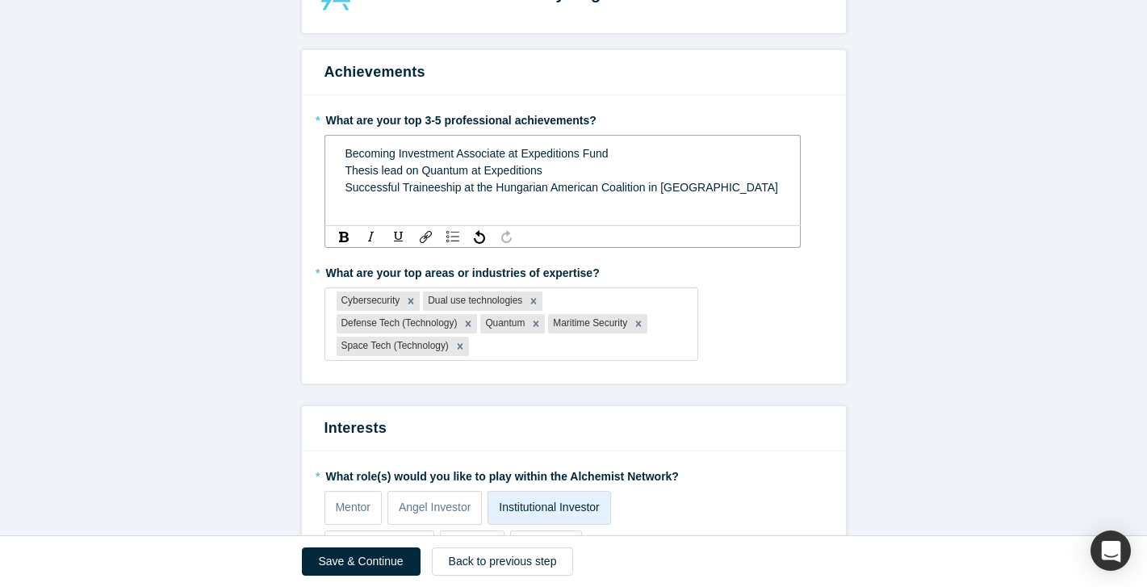
click at [690, 184] on div "Successful Traineeship at the Hungarian American Coalition in [GEOGRAPHIC_DATA]" at bounding box center [563, 187] width 435 height 17
click at [706, 199] on div "Becoming Investment Associate at Expeditions Fund Thesis lead on Quantum at Exp…" at bounding box center [563, 170] width 455 height 61
click at [686, 192] on div "Successful Traineeship at the Hungarian American Coalition in [GEOGRAPHIC_DATA]" at bounding box center [563, 187] width 435 height 17
click at [405, 187] on span "Successful Traineeship at the Hungarian American Coalition in [GEOGRAPHIC_DATA]" at bounding box center [562, 187] width 433 height 13
click at [465, 188] on span "Successful Traineeship at the Hungarian American Coalition in [GEOGRAPHIC_DATA]" at bounding box center [562, 187] width 433 height 13
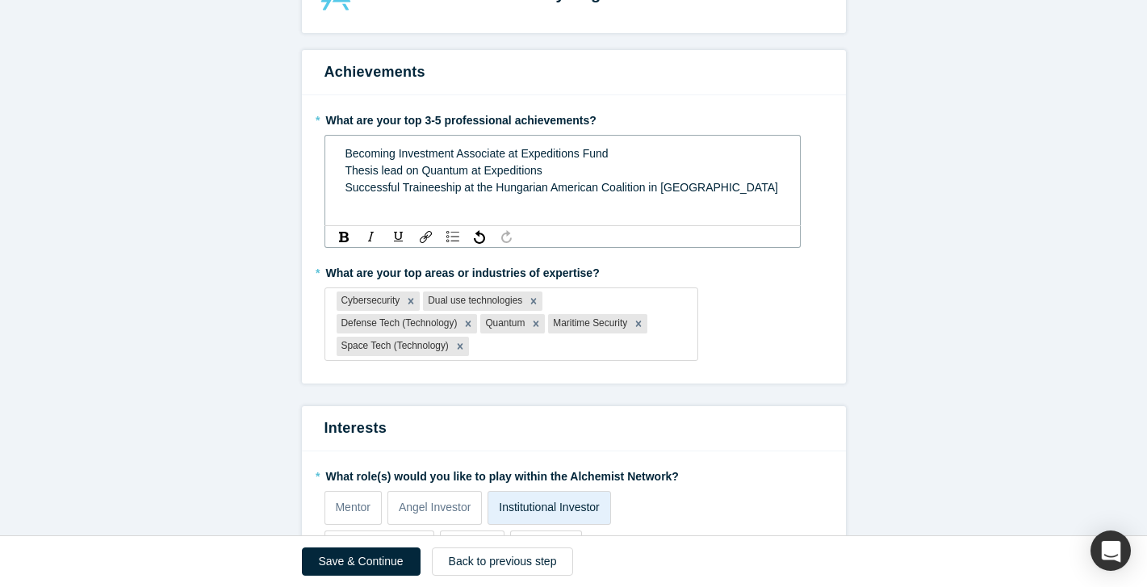
click at [547, 170] on div "Thesis lead on Quantum at Expeditions" at bounding box center [563, 170] width 435 height 17
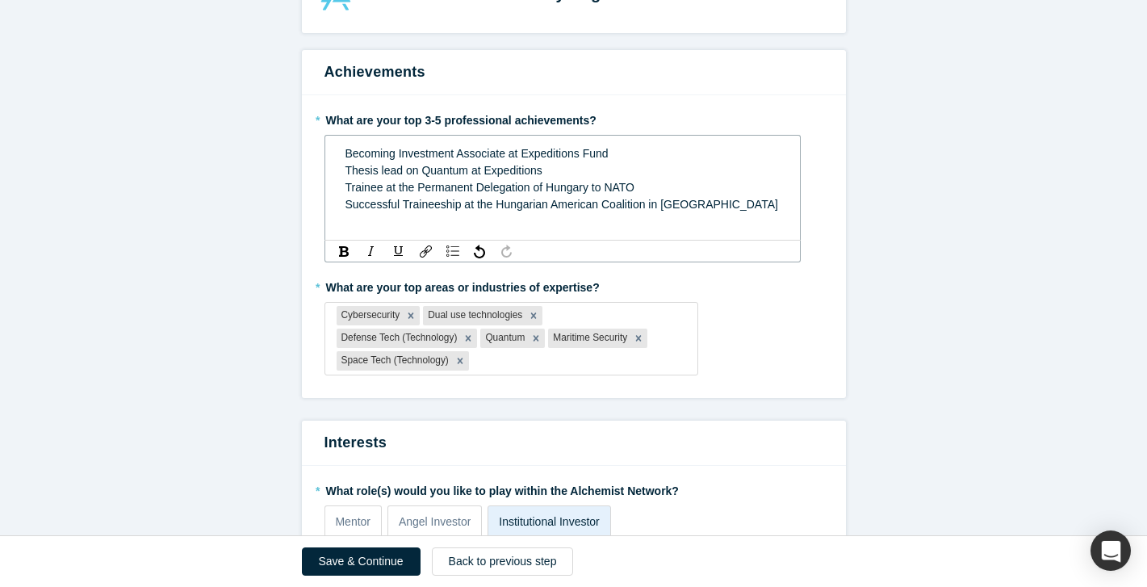
click at [358, 188] on span "Trainee at the Permanent Delegation of Hungary to NATO" at bounding box center [491, 187] width 290 height 13
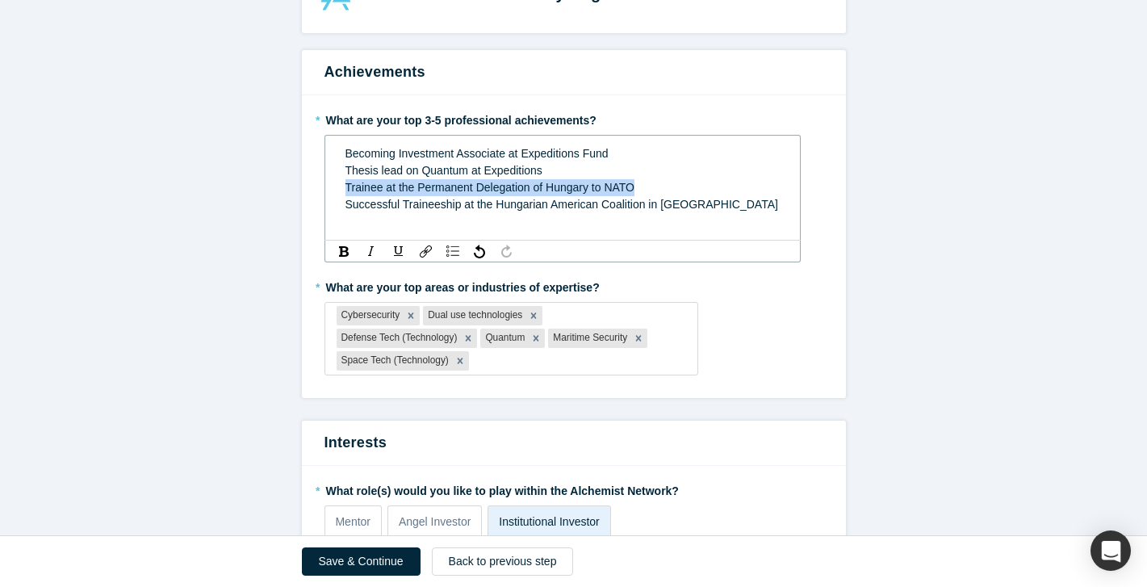
click at [358, 188] on span "Trainee at the Permanent Delegation of Hungary to NATO" at bounding box center [491, 187] width 290 height 13
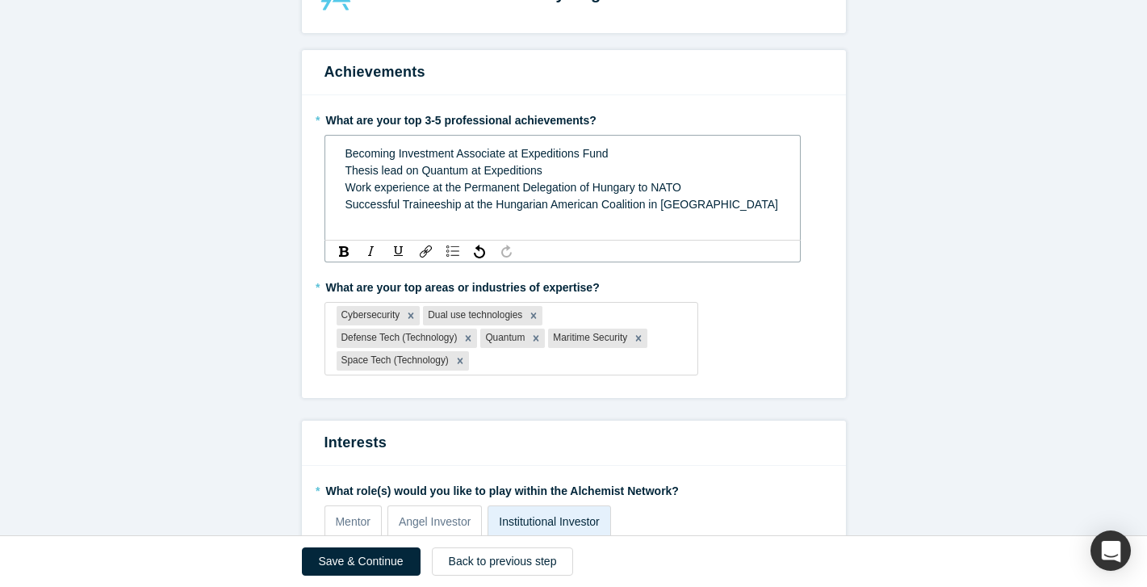
click at [685, 185] on div "Work experience at the Permanent Delegation of Hungary to NATO" at bounding box center [563, 187] width 435 height 17
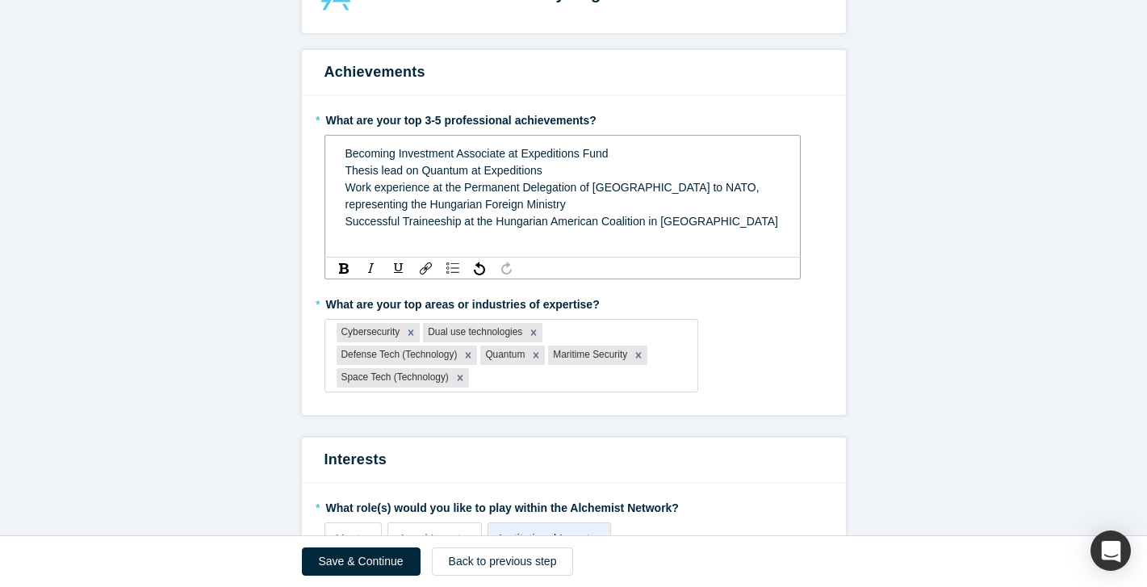
click at [346, 166] on span "Thesis lead on Quantum at Expeditions" at bounding box center [444, 170] width 197 height 13
click at [421, 171] on div "Becoming Investment Associate at Expeditions Fund - Thesis lead on Quantum at E…" at bounding box center [563, 162] width 435 height 34
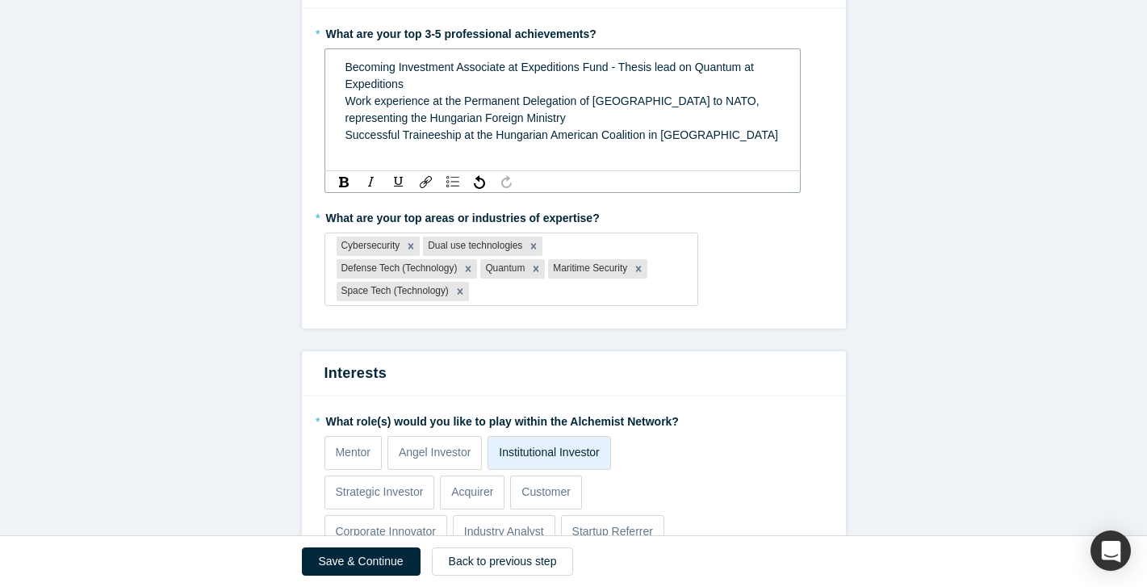
scroll to position [153, 0]
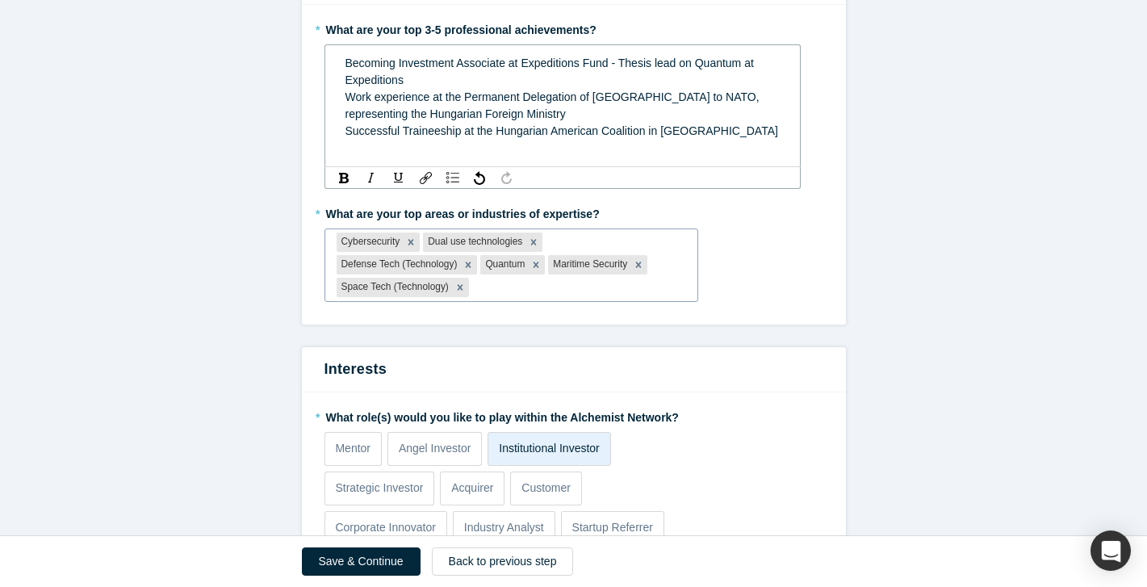
click at [521, 290] on div "Cybersecurity Dual use technologies Defense Tech (Technology) Quantum Maritime …" at bounding box center [512, 264] width 375 height 73
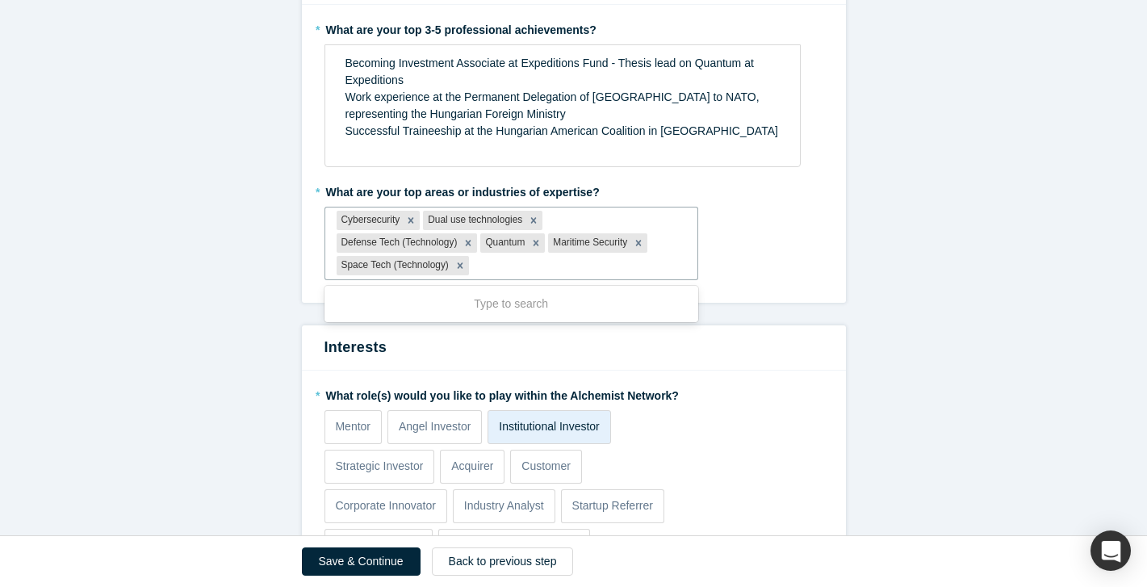
click at [270, 326] on form "Achievements * What are your top 3-5 professional achievements? Becoming Invest…" at bounding box center [573, 565] width 1147 height 1211
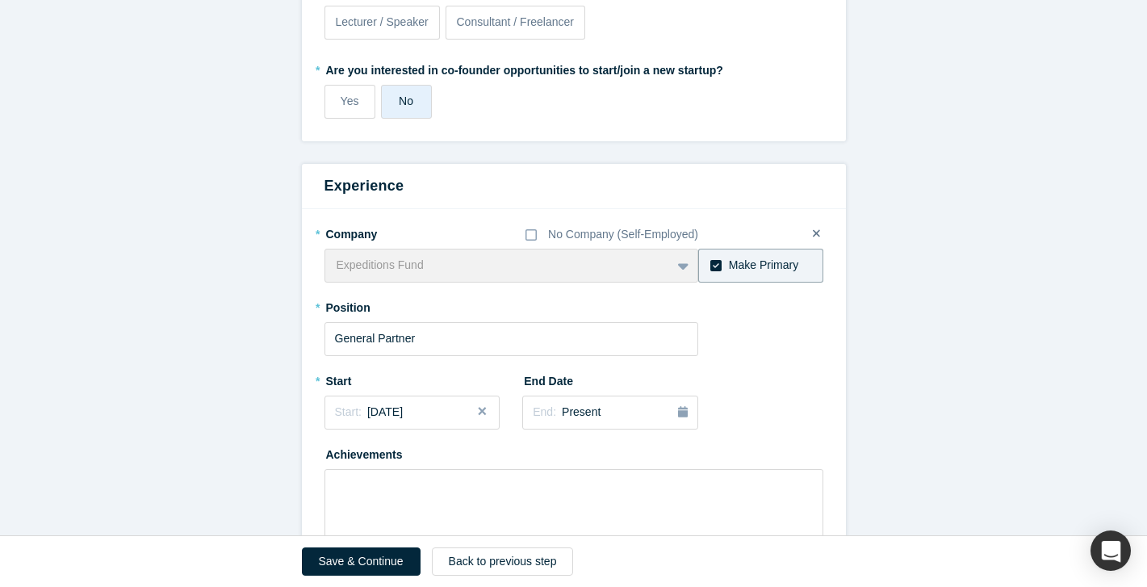
scroll to position [783, 0]
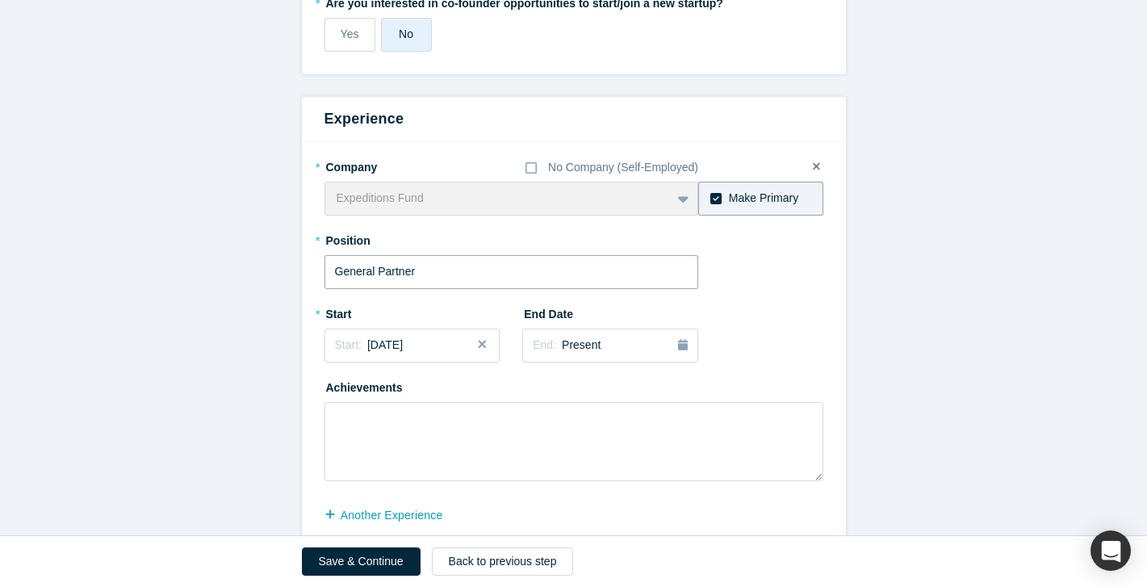
click at [413, 275] on input "General Partner" at bounding box center [512, 272] width 375 height 34
drag, startPoint x: 421, startPoint y: 271, endPoint x: 295, endPoint y: 272, distance: 126.0
type input "Investment Associate"
click at [429, 344] on div "Start: [DATE]" at bounding box center [412, 345] width 155 height 17
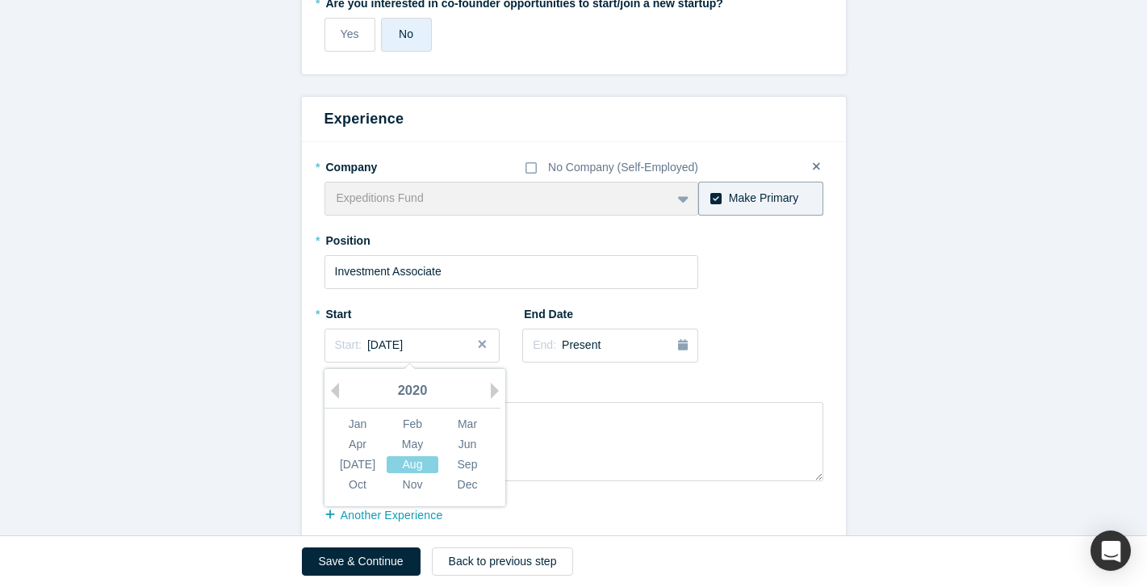
click at [488, 387] on div "2020" at bounding box center [413, 392] width 176 height 34
click at [339, 389] on div "2020" at bounding box center [413, 392] width 176 height 34
click at [420, 389] on div "2020" at bounding box center [413, 392] width 176 height 34
click at [491, 387] on button "Next Year" at bounding box center [499, 391] width 16 height 16
click at [492, 386] on button "Next Year" at bounding box center [499, 391] width 16 height 16
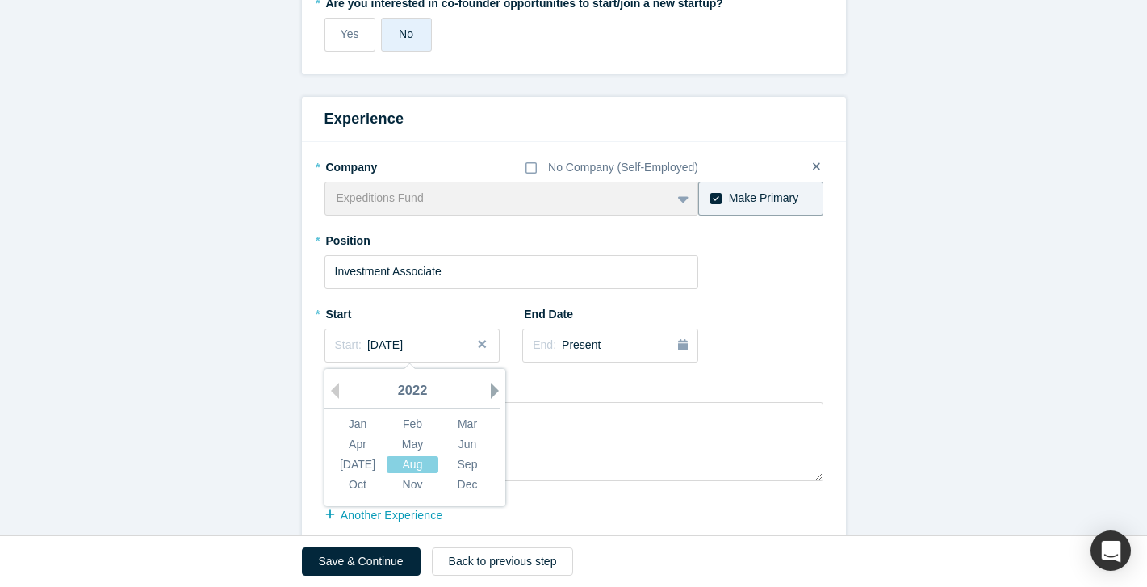
click at [492, 386] on button "Next Year" at bounding box center [499, 391] width 16 height 16
click at [491, 386] on button "Next Year" at bounding box center [499, 391] width 16 height 16
click at [358, 440] on div "Apr" at bounding box center [358, 443] width 52 height 17
click at [759, 344] on div "* Company No Company (Self-Employed) Expeditions Fund To pick up a draggable it…" at bounding box center [574, 317] width 499 height 328
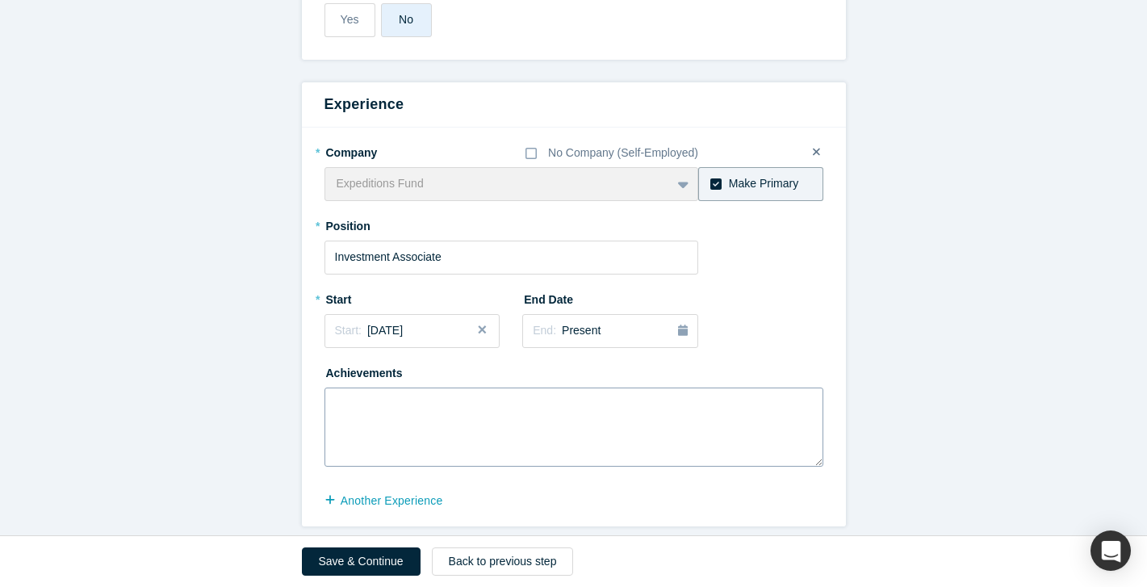
scroll to position [799, 0]
click at [364, 562] on button "Save & Continue" at bounding box center [361, 561] width 119 height 28
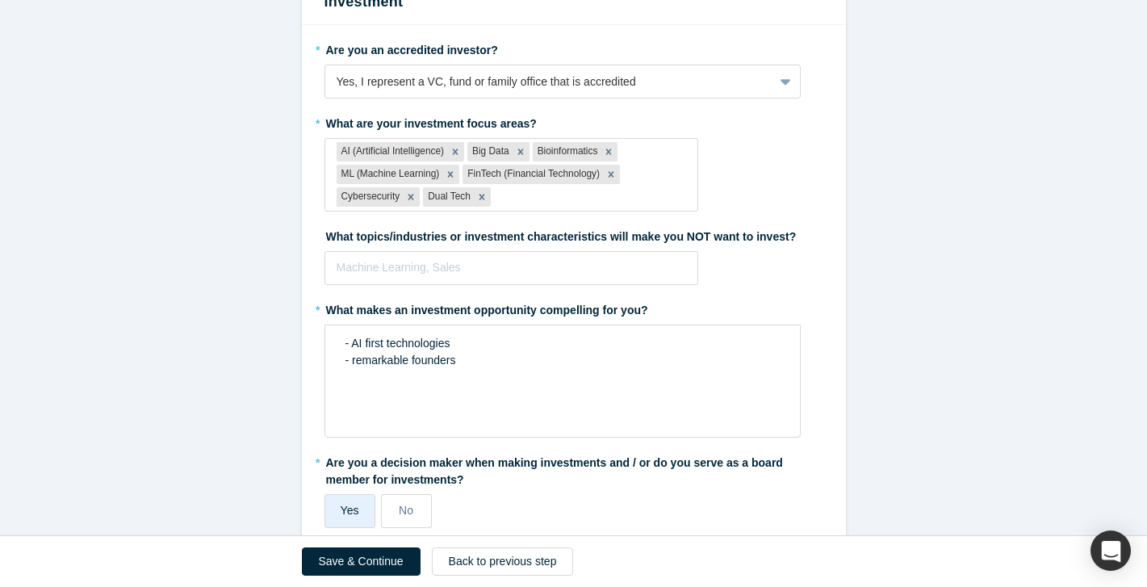
scroll to position [357, 0]
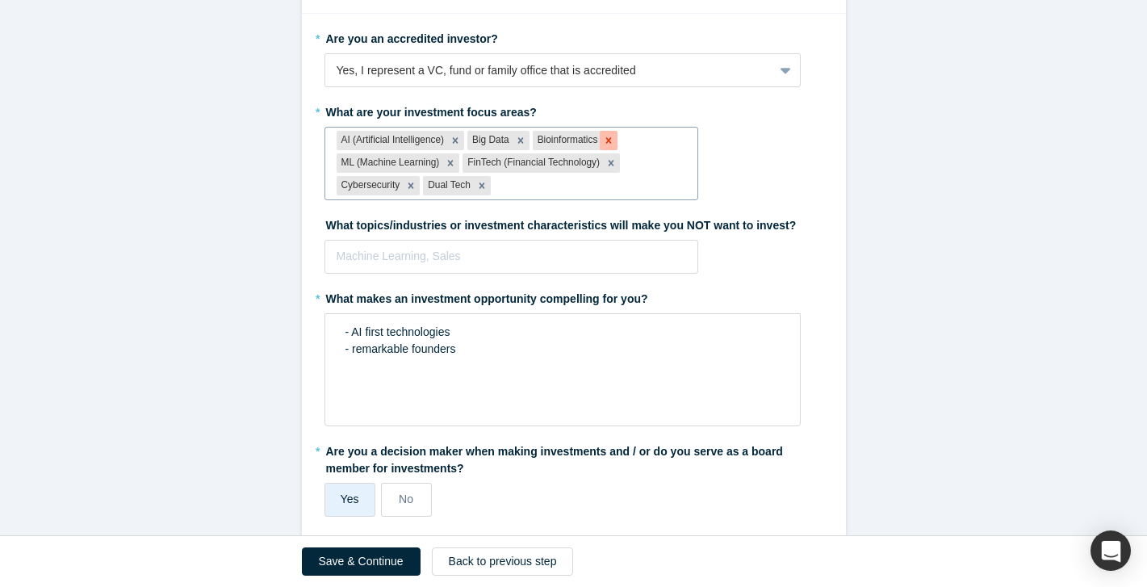
click at [609, 141] on icon "Remove Bioinformatics" at bounding box center [609, 140] width 6 height 6
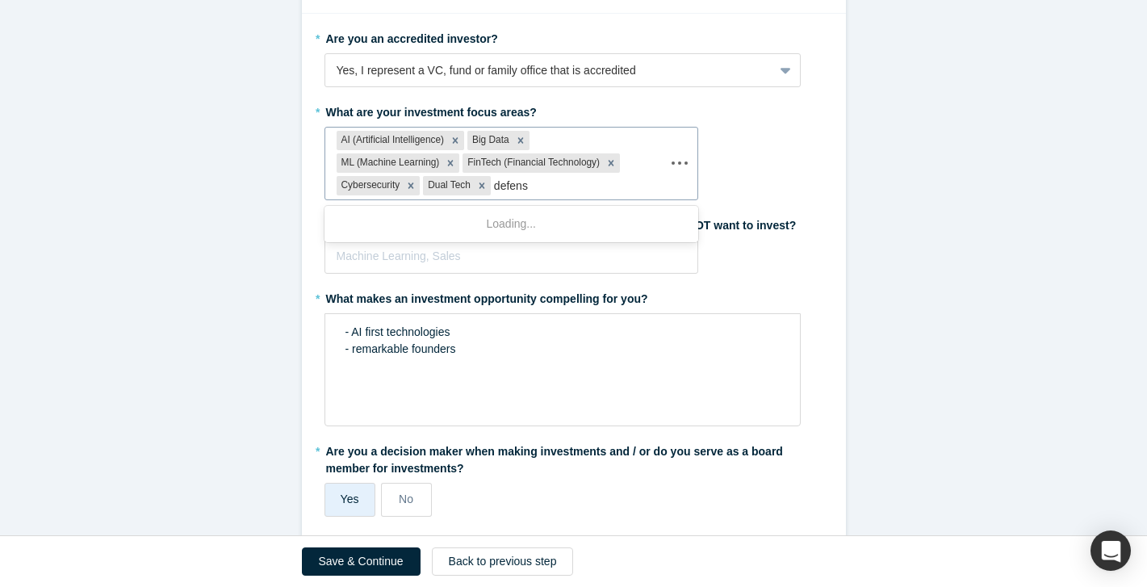
type input "defense"
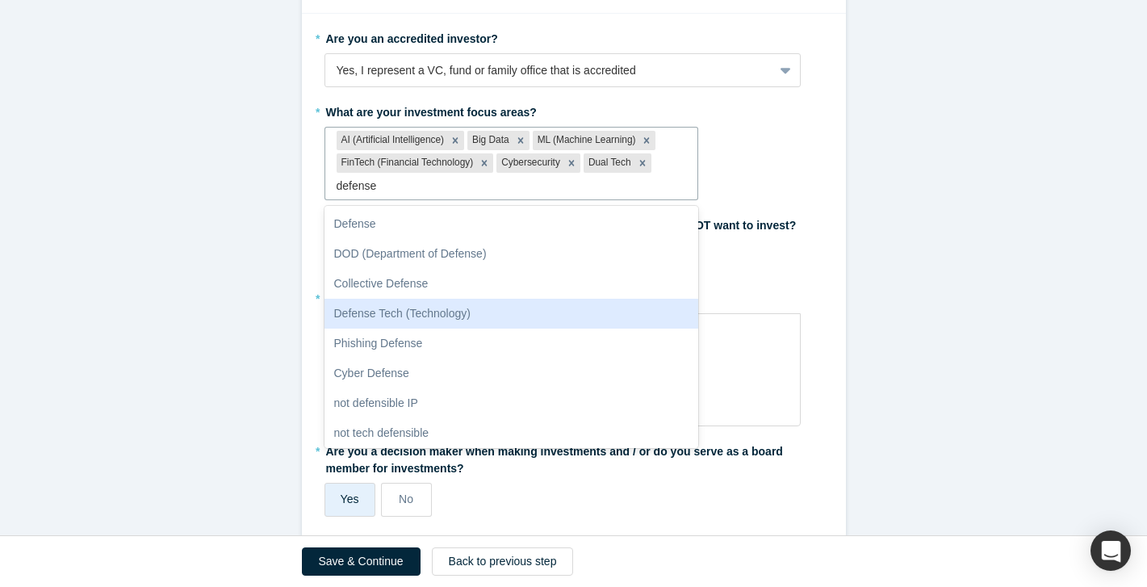
click at [480, 320] on div "Defense Tech (Technology)" at bounding box center [512, 314] width 375 height 30
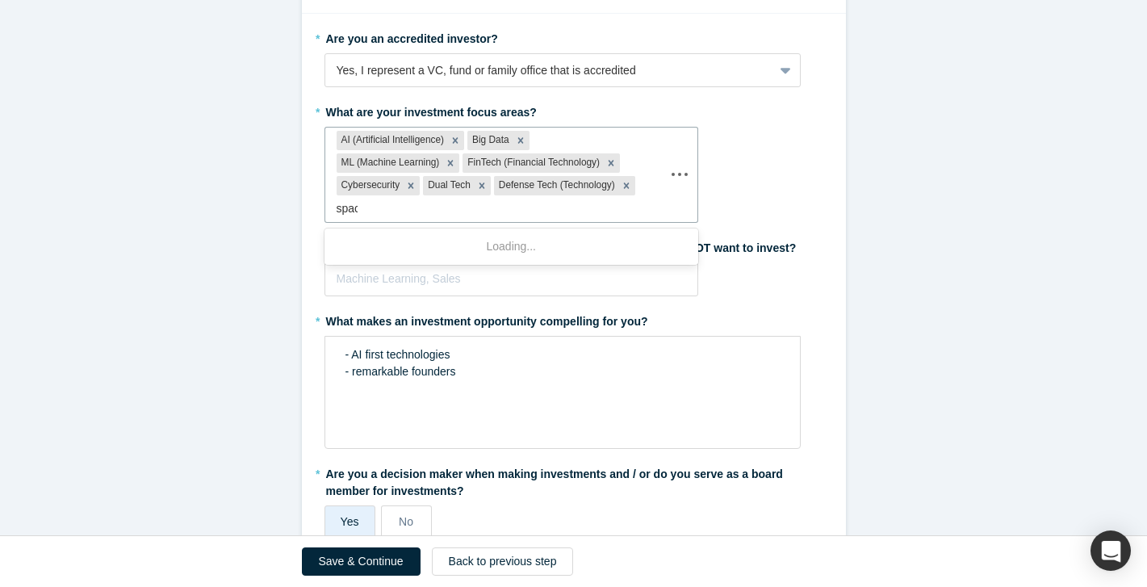
type input "space"
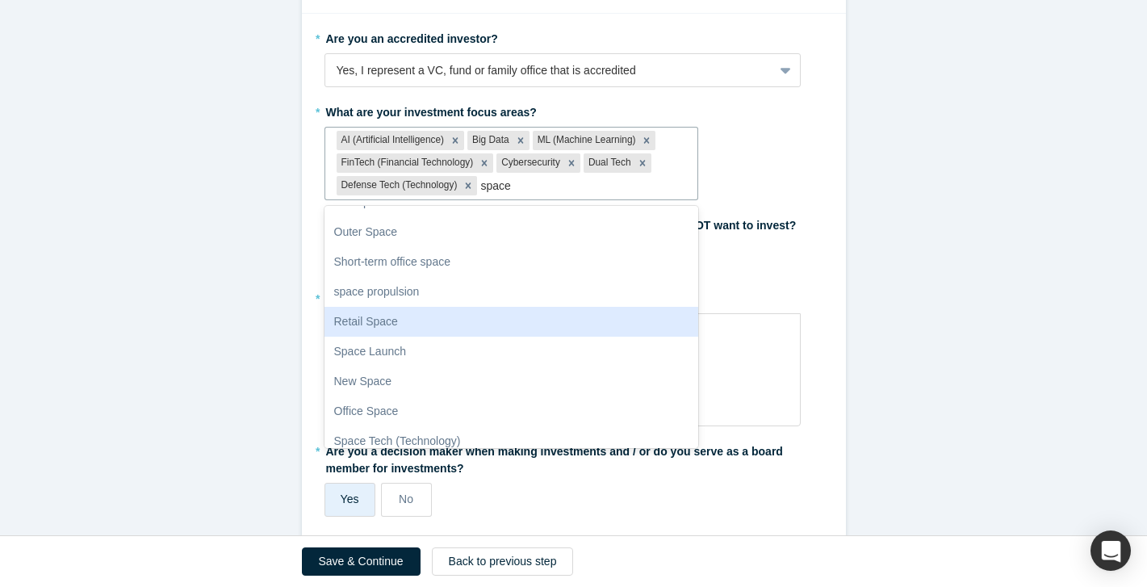
scroll to position [63, 0]
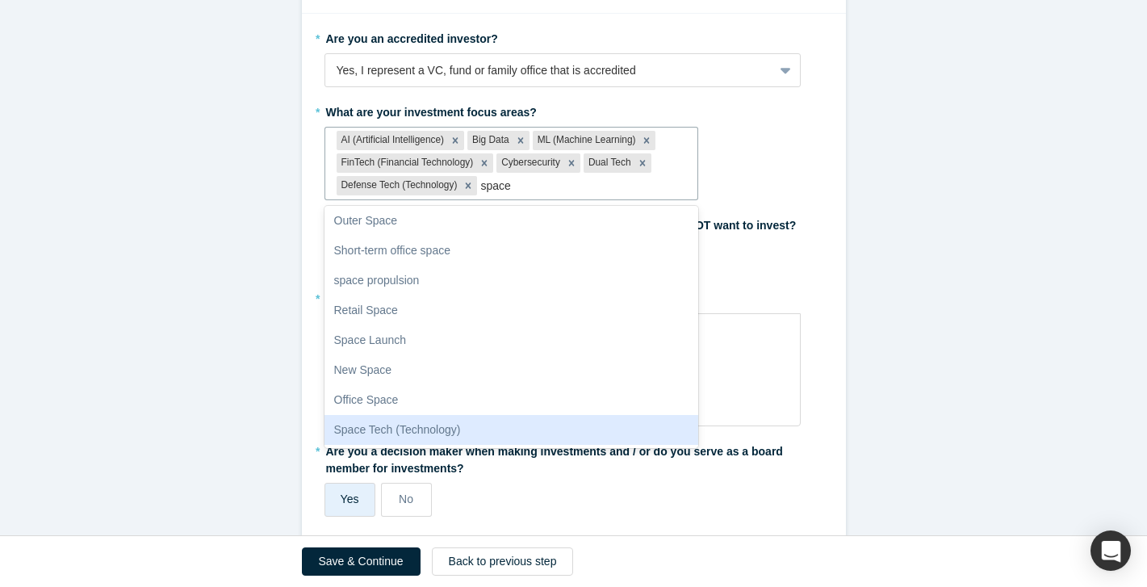
click at [471, 430] on div "Space Tech (Technology)" at bounding box center [512, 430] width 375 height 30
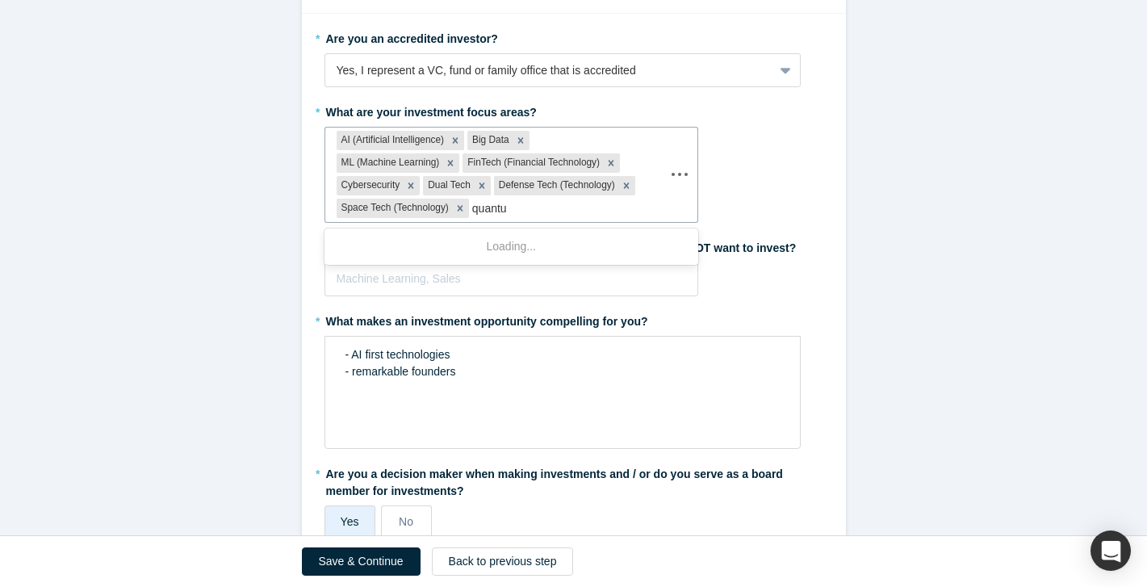
type input "quantum"
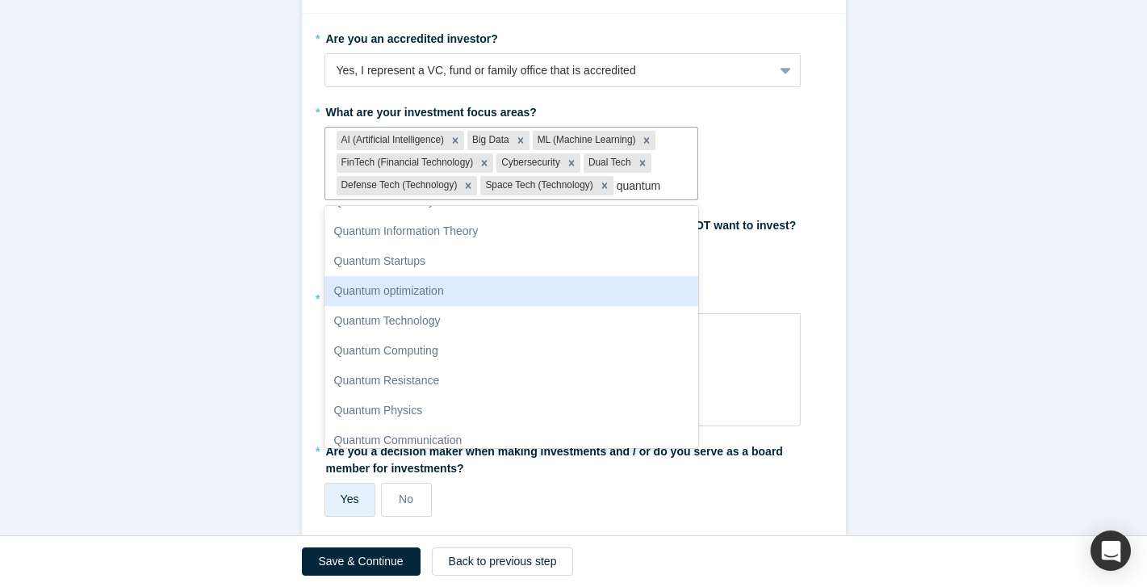
scroll to position [57, 0]
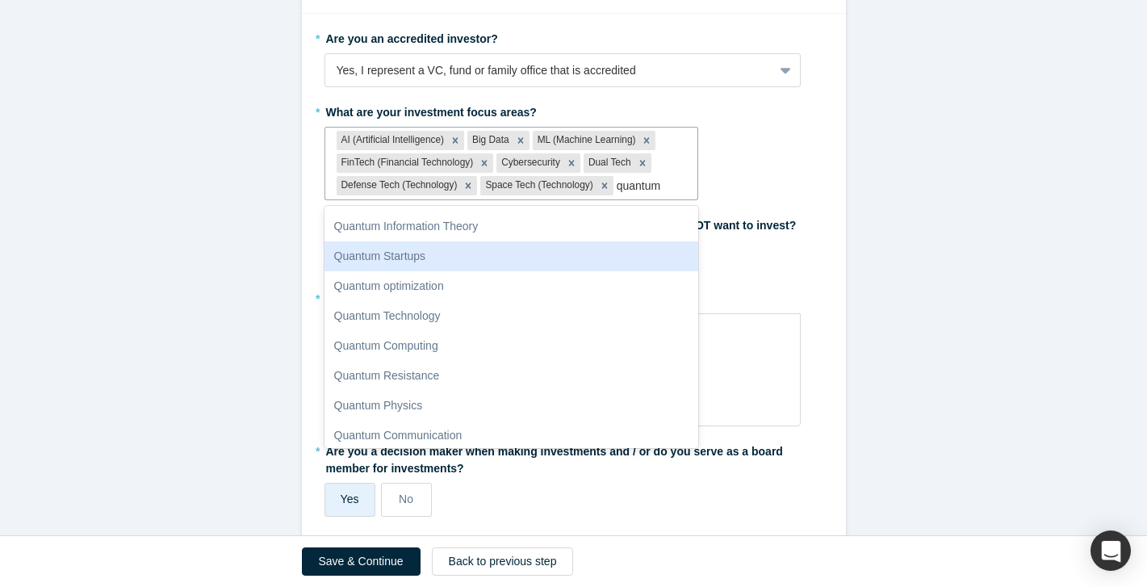
click at [539, 252] on div "Quantum Startups" at bounding box center [512, 256] width 375 height 30
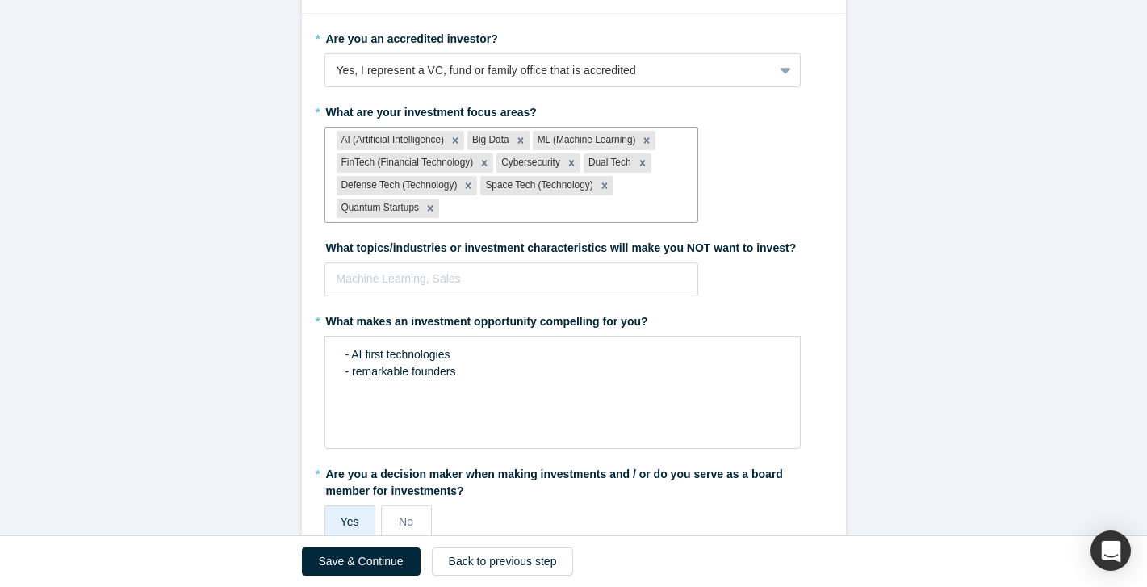
click at [818, 300] on fieldset "* Are you an accredited investor? Yes, I represent a VC, fund or family office …" at bounding box center [574, 333] width 499 height 616
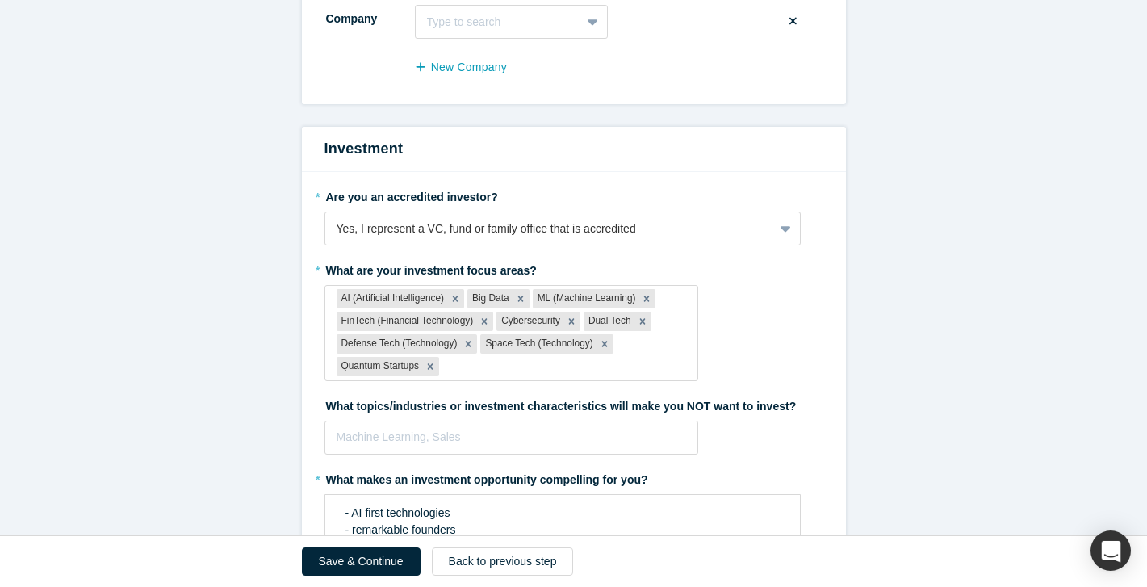
scroll to position [128, 0]
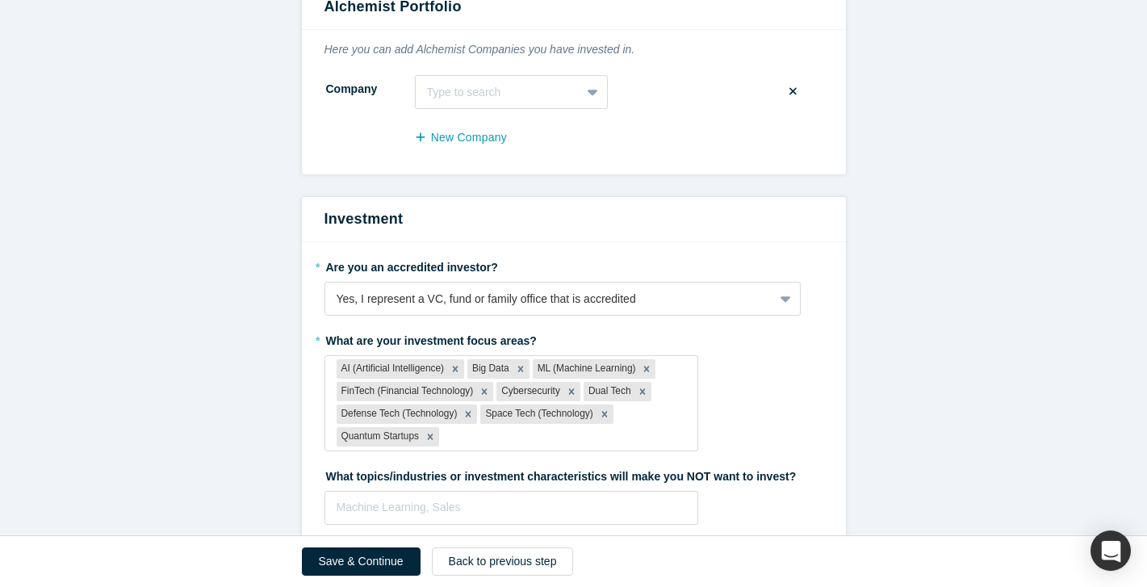
click at [373, 560] on button "Save & Continue" at bounding box center [361, 561] width 119 height 28
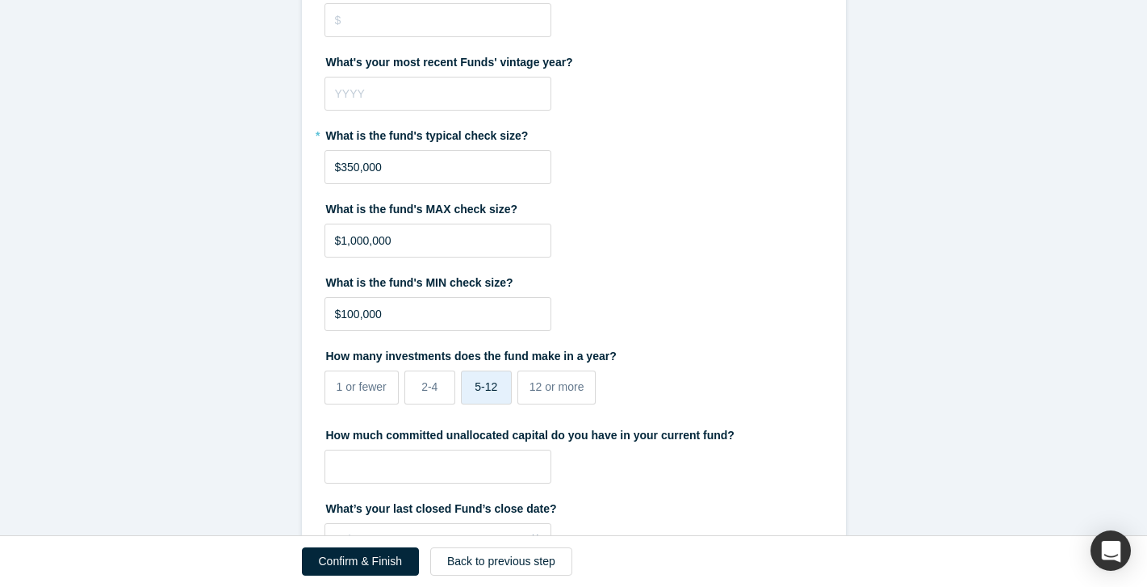
scroll to position [350, 0]
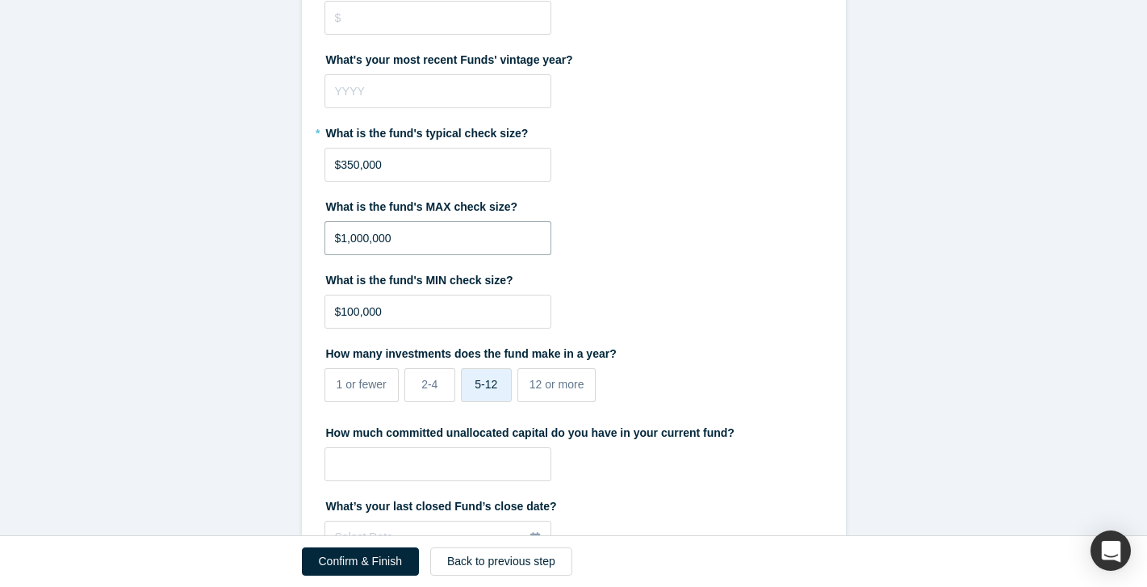
click at [345, 239] on input "$1,000,000" at bounding box center [438, 238] width 227 height 34
type input "$3,000,000"
click at [620, 199] on label "What is the fund's MAX check size?" at bounding box center [574, 204] width 499 height 23
drag, startPoint x: 381, startPoint y: 166, endPoint x: 342, endPoint y: 165, distance: 38.8
click at [342, 165] on input "$350,000" at bounding box center [438, 165] width 227 height 34
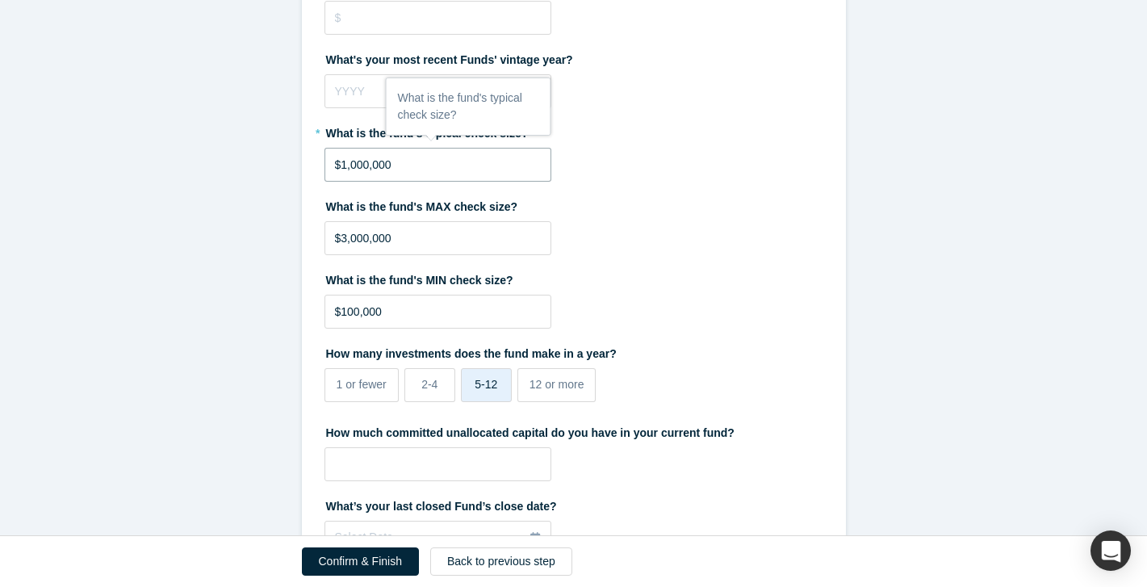
type input "$1,000,000"
click at [632, 260] on fieldset "What type of fund is it? Institutional Strategic What investment stages do you …" at bounding box center [574, 345] width 499 height 1051
click at [353, 310] on input "$100,000" at bounding box center [438, 312] width 227 height 34
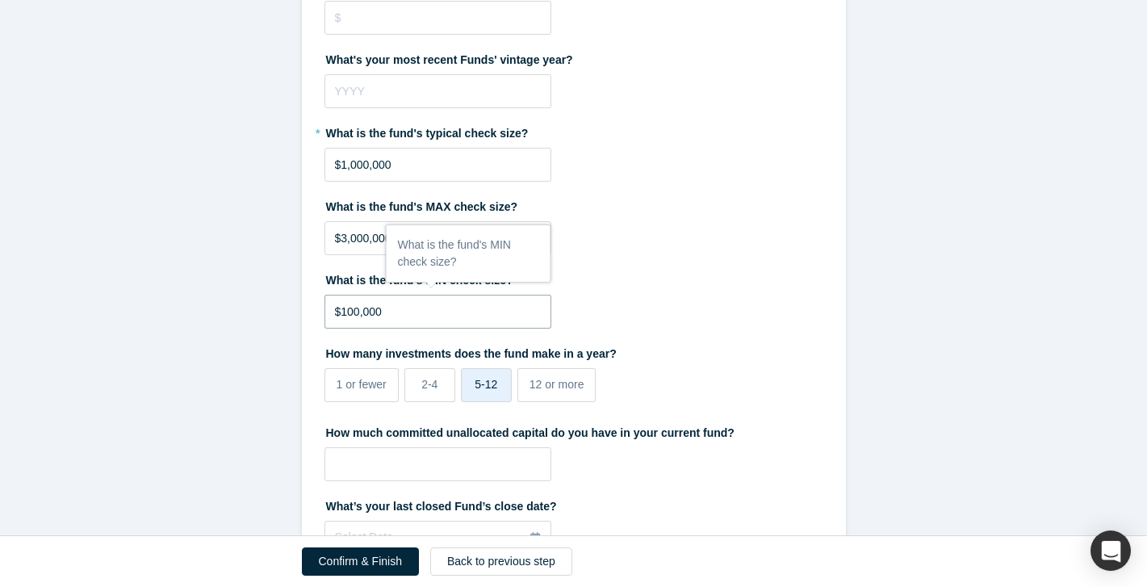
type input "$10,000"
type input "$250,000"
click at [720, 275] on label "What is the fund's MIN check size?" at bounding box center [574, 277] width 499 height 23
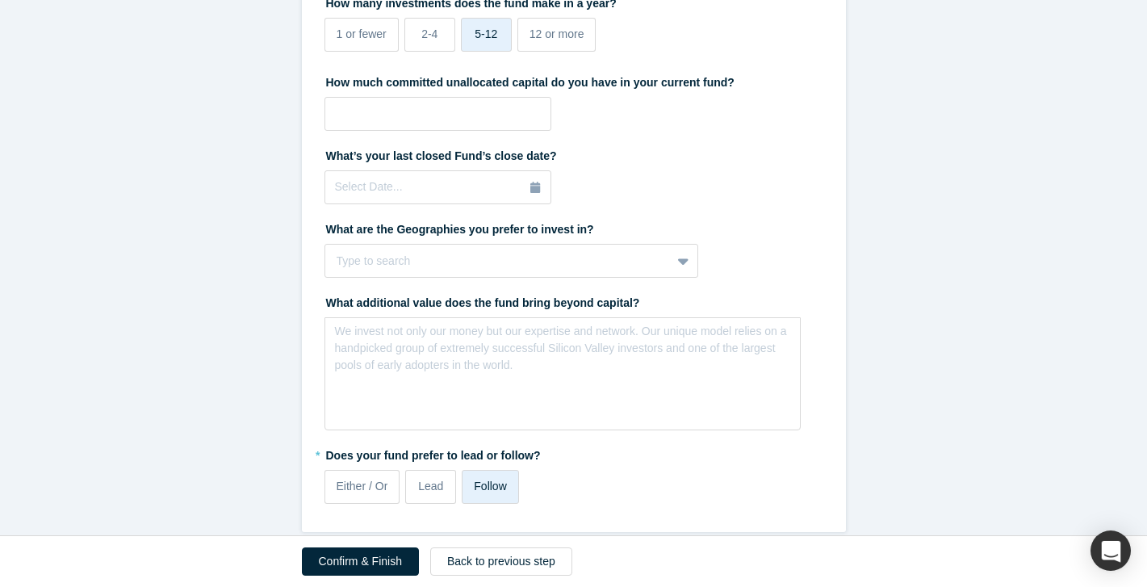
scroll to position [702, 0]
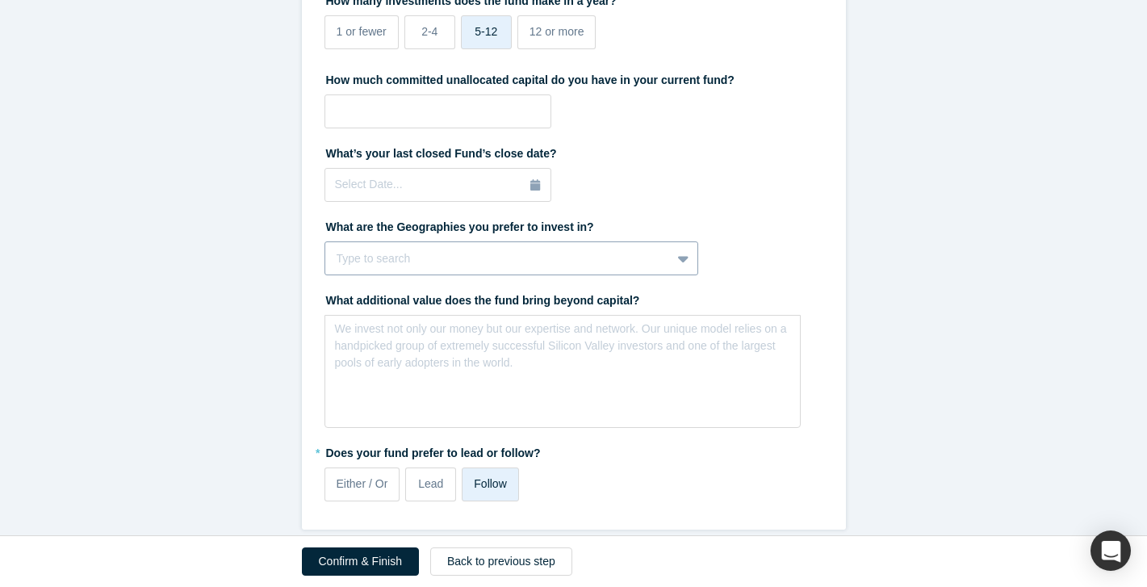
click at [681, 256] on icon at bounding box center [683, 259] width 10 height 6
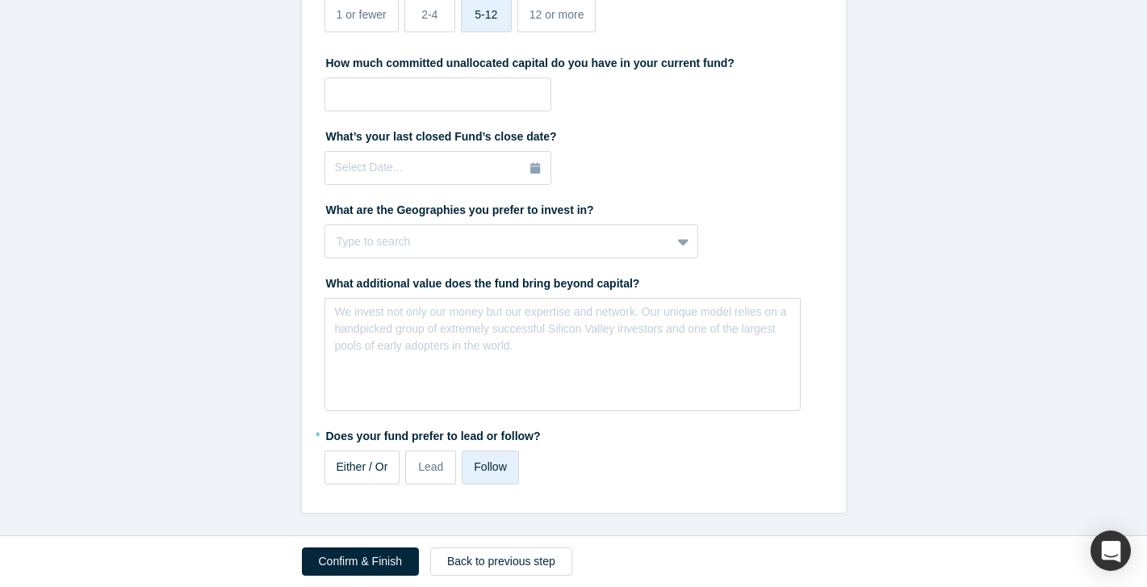
click at [366, 474] on div "Either / Or" at bounding box center [363, 467] width 52 height 17
click at [0, 0] on input "Either / Or" at bounding box center [0, 0] width 0 height 0
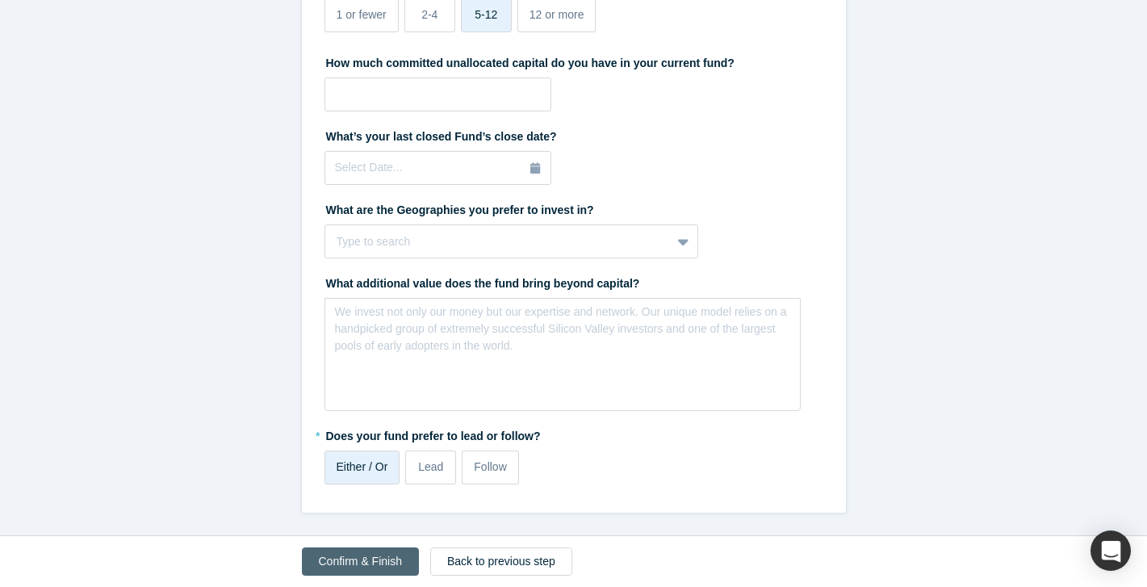
click at [383, 561] on button "Confirm & Finish" at bounding box center [360, 561] width 117 height 28
